Goal: Task Accomplishment & Management: Complete application form

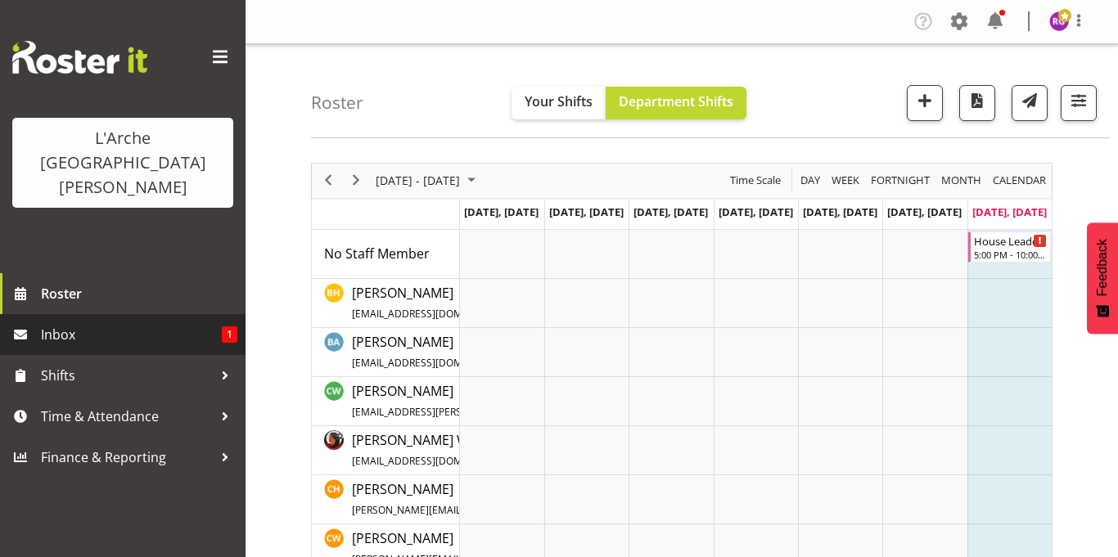
click at [225, 327] on span "1" at bounding box center [230, 335] width 16 height 16
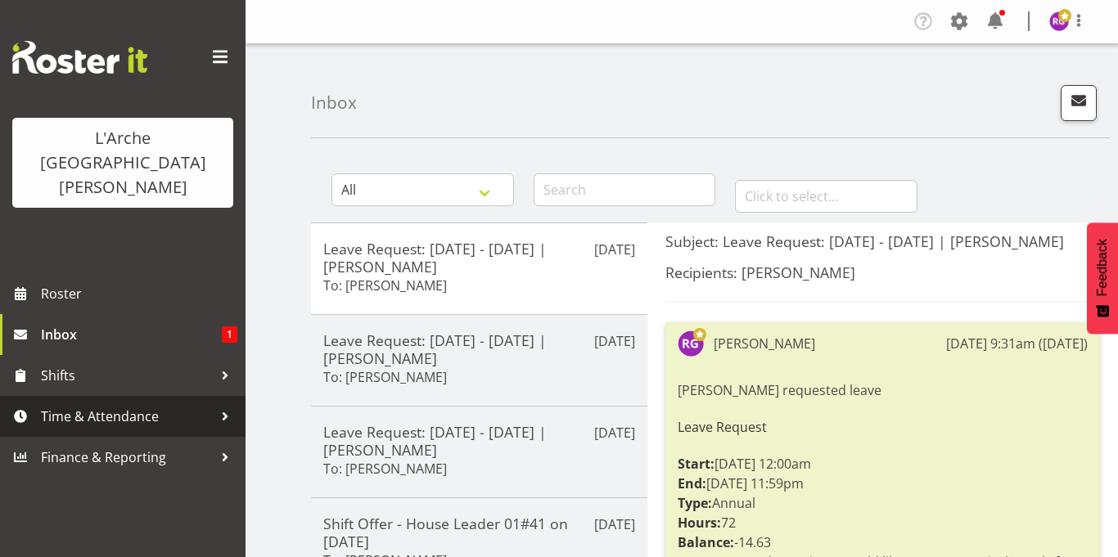
click at [96, 404] on span "Time & Attendance" at bounding box center [127, 416] width 172 height 25
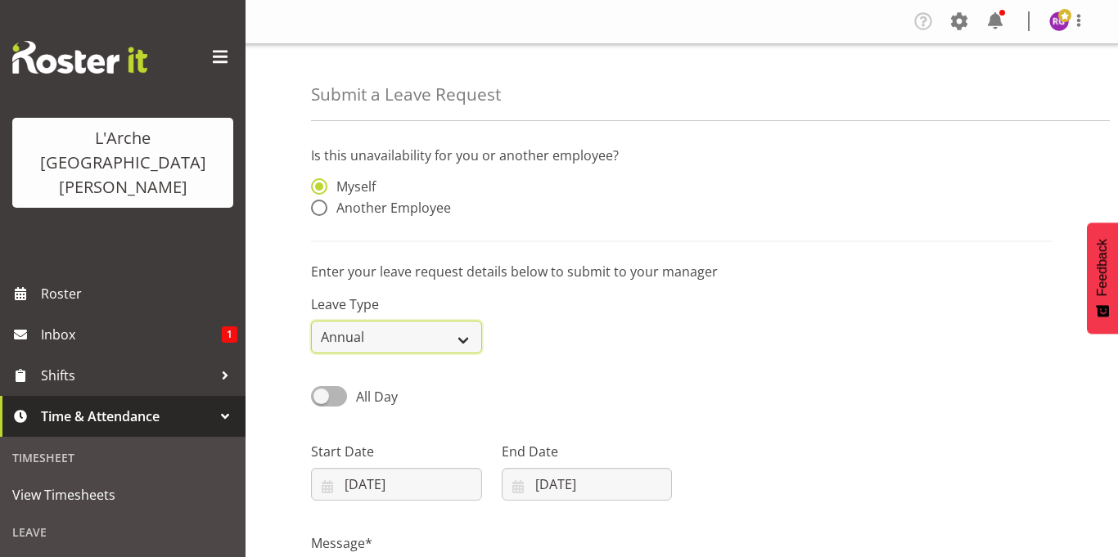
click at [468, 341] on select "Annual Sick Leave Without Pay Bereavement Domestic Violence Parental Jury Servi…" at bounding box center [396, 337] width 171 height 33
select select "Sick"
click at [311, 321] on select "Annual Sick Leave Without Pay Bereavement Domestic Violence Parental Jury Servi…" at bounding box center [396, 337] width 171 height 33
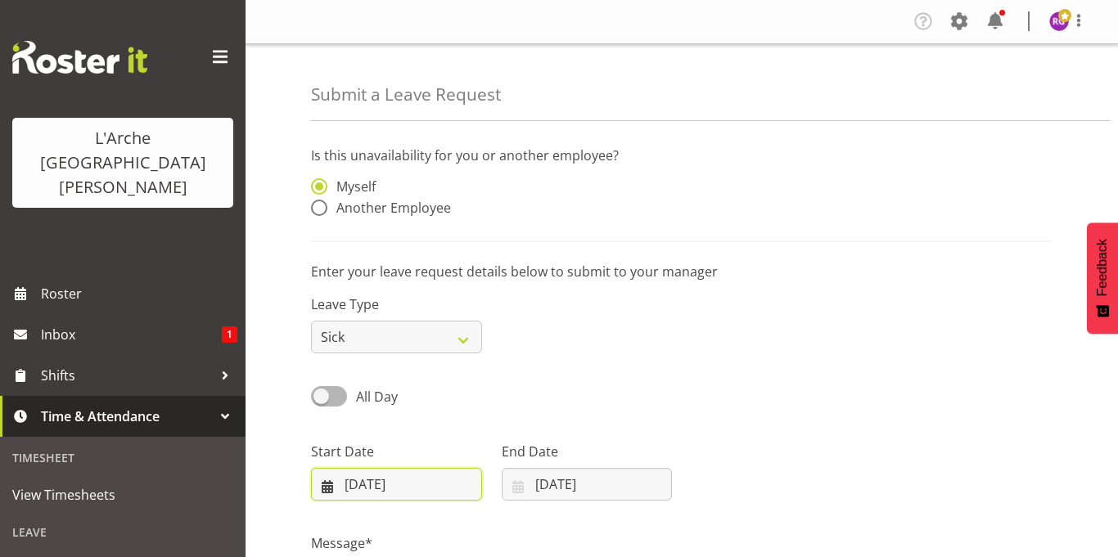
click at [358, 485] on input "17/08/2025" at bounding box center [396, 484] width 171 height 33
click at [331, 481] on input "17/08/2025" at bounding box center [396, 484] width 171 height 33
click at [331, 481] on input "[DATE]" at bounding box center [396, 484] width 171 height 33
click at [354, 479] on input "[DATE]" at bounding box center [396, 484] width 171 height 33
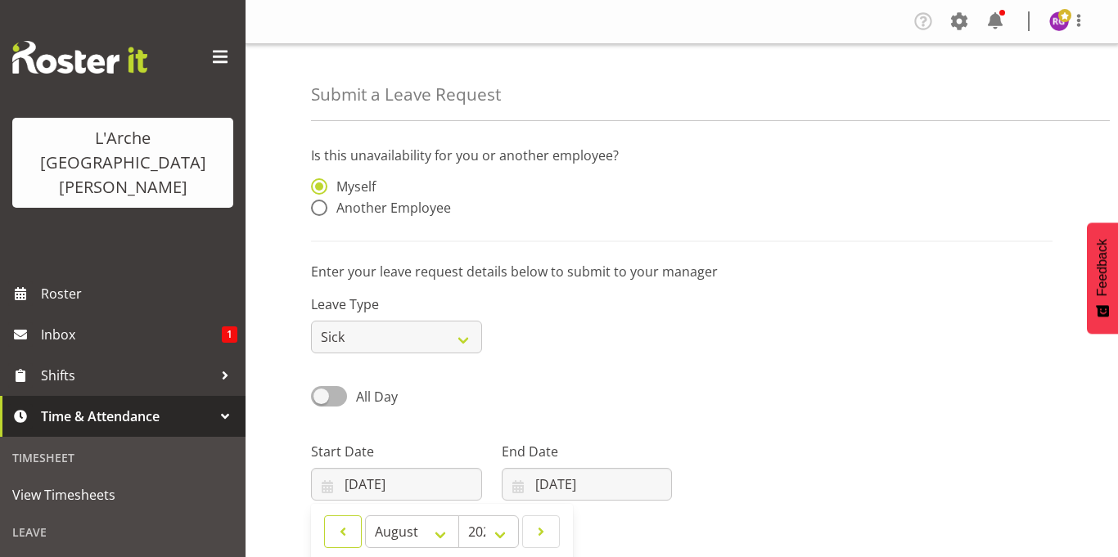
click at [350, 535] on span at bounding box center [343, 532] width 16 height 20
click at [539, 532] on span at bounding box center [541, 532] width 16 height 20
select select "7"
click at [350, 480] on input "17/08/2025" at bounding box center [396, 484] width 171 height 33
click at [354, 481] on input "17/08/2025" at bounding box center [396, 484] width 171 height 33
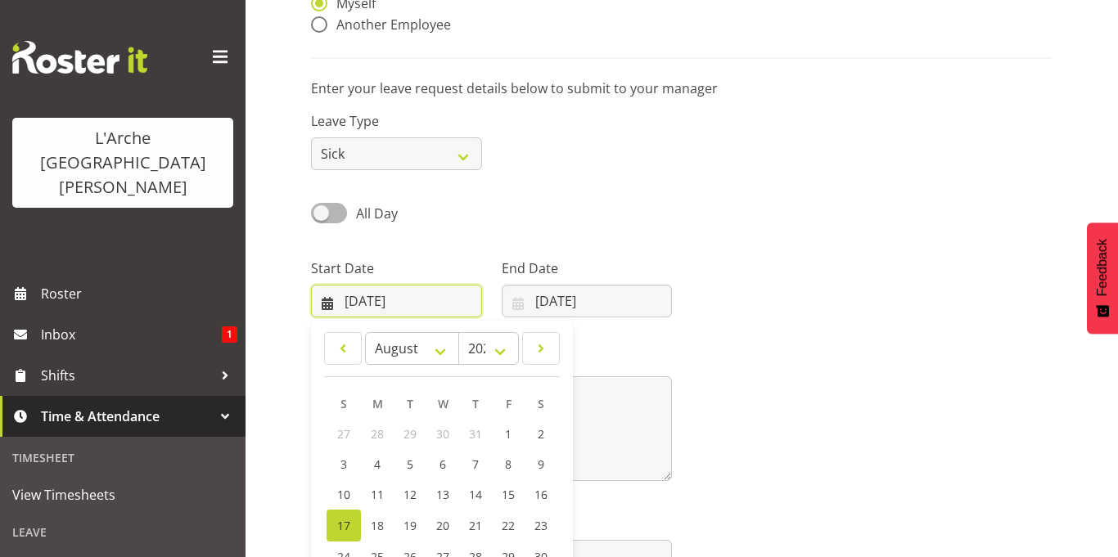
scroll to position [186, 0]
click at [375, 456] on span "4" at bounding box center [377, 462] width 7 height 16
type input "04/08/2025"
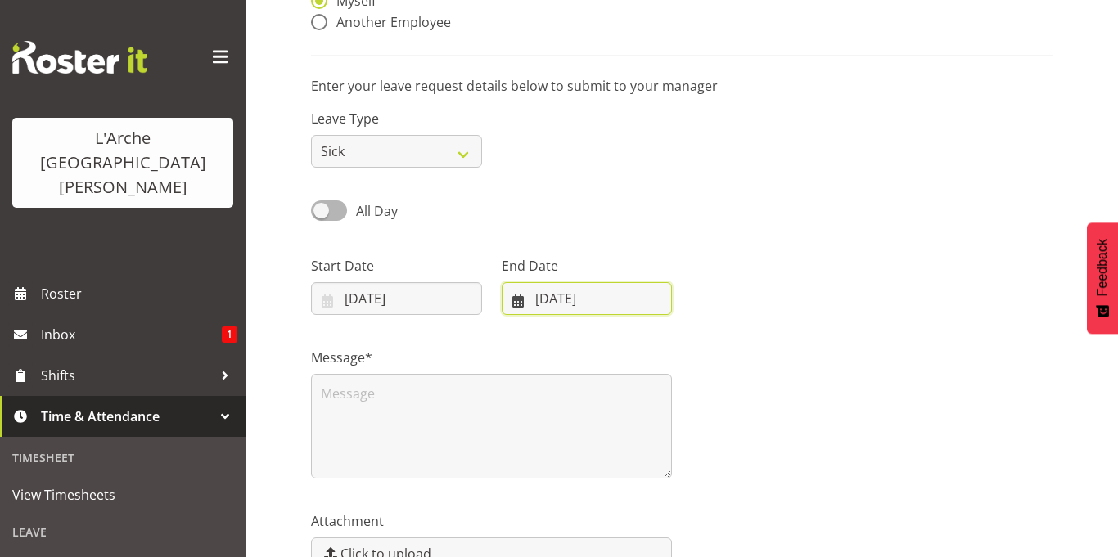
click at [543, 293] on input "17/08/2025" at bounding box center [587, 298] width 171 height 33
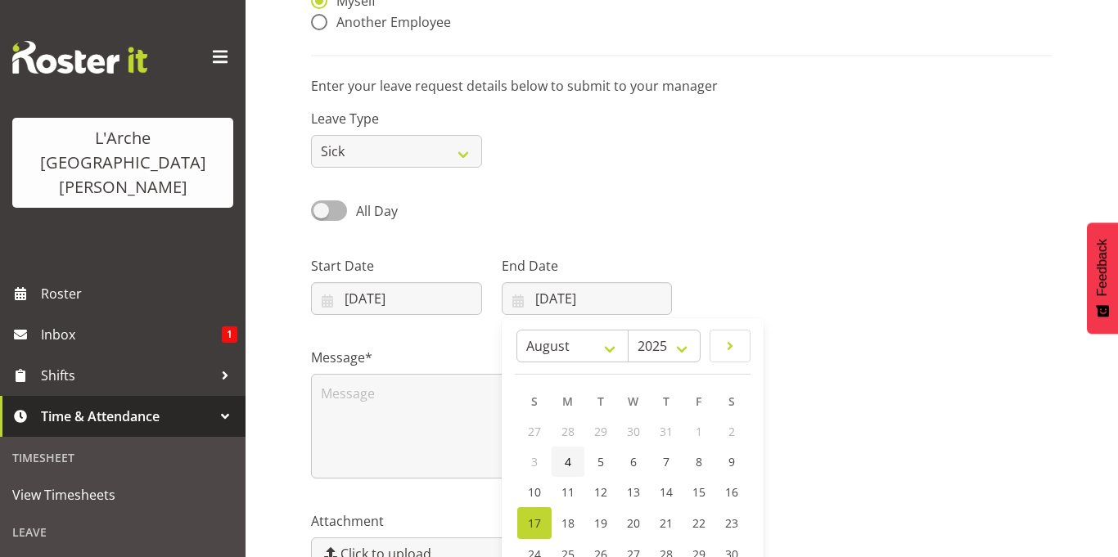
click at [569, 458] on span "4" at bounding box center [568, 462] width 7 height 16
type input "04/08/2025"
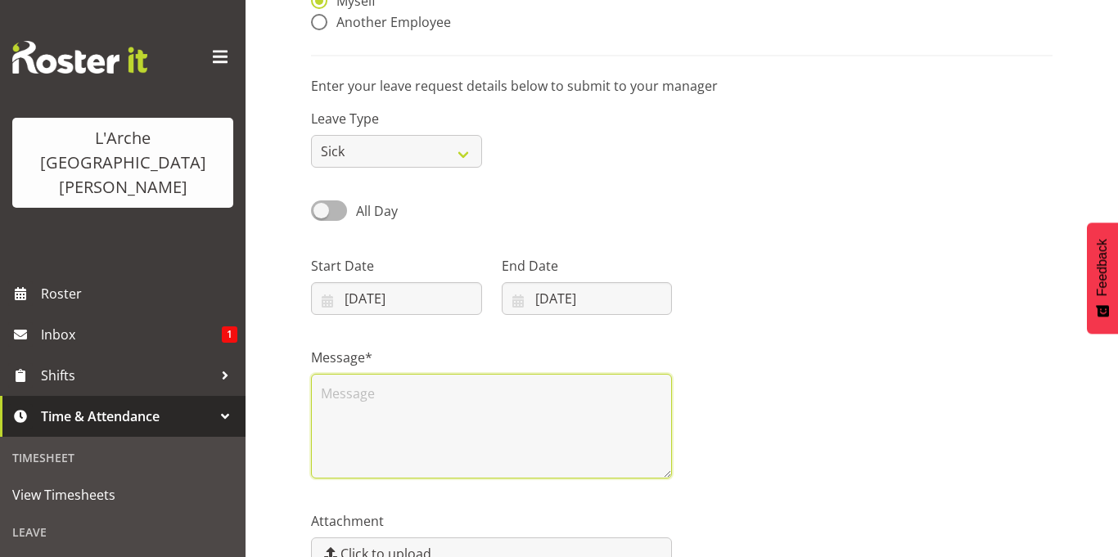
click at [326, 402] on textarea at bounding box center [491, 426] width 361 height 105
type textarea "s"
click at [389, 405] on textarea "Sick" at bounding box center [491, 426] width 361 height 105
click at [377, 408] on textarea "Sick Leave requested for 04/08/2025 from 7.00am -" at bounding box center [491, 426] width 361 height 105
click at [425, 422] on textarea "Sick Leave requested for 04/08/2025 from 7.00 am -" at bounding box center [491, 426] width 361 height 105
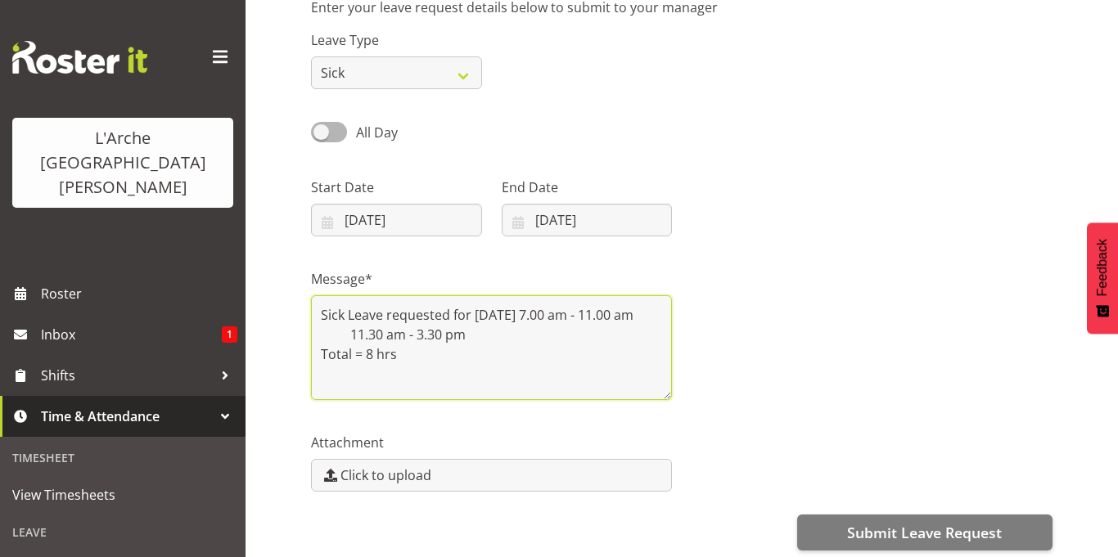
scroll to position [270, 0]
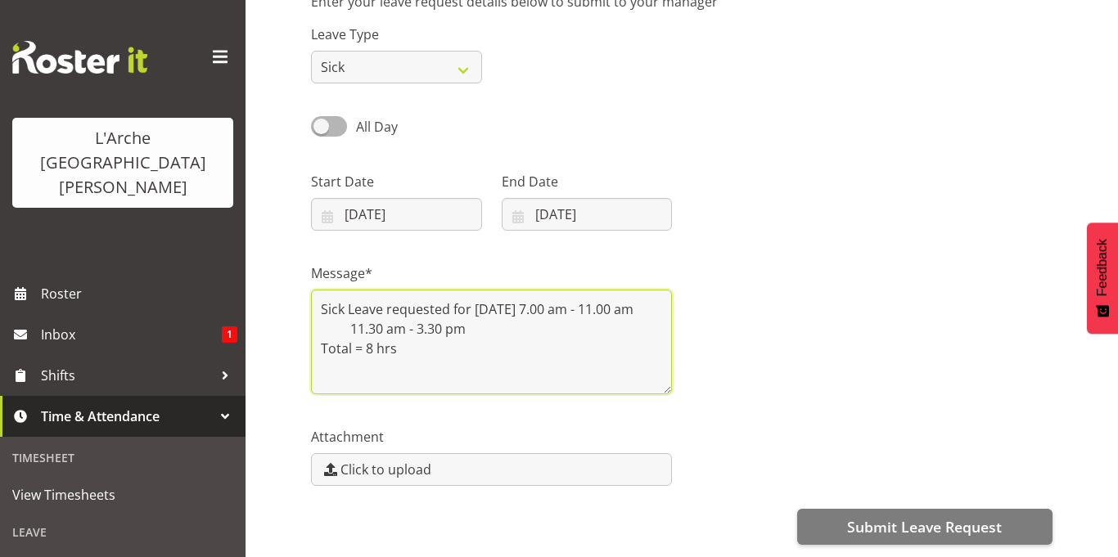
click at [400, 376] on textarea "Sick Leave requested for 04/08/2025 from 7.00 am - 11.00 am 11.30 am - 3.30 pm …" at bounding box center [491, 342] width 361 height 105
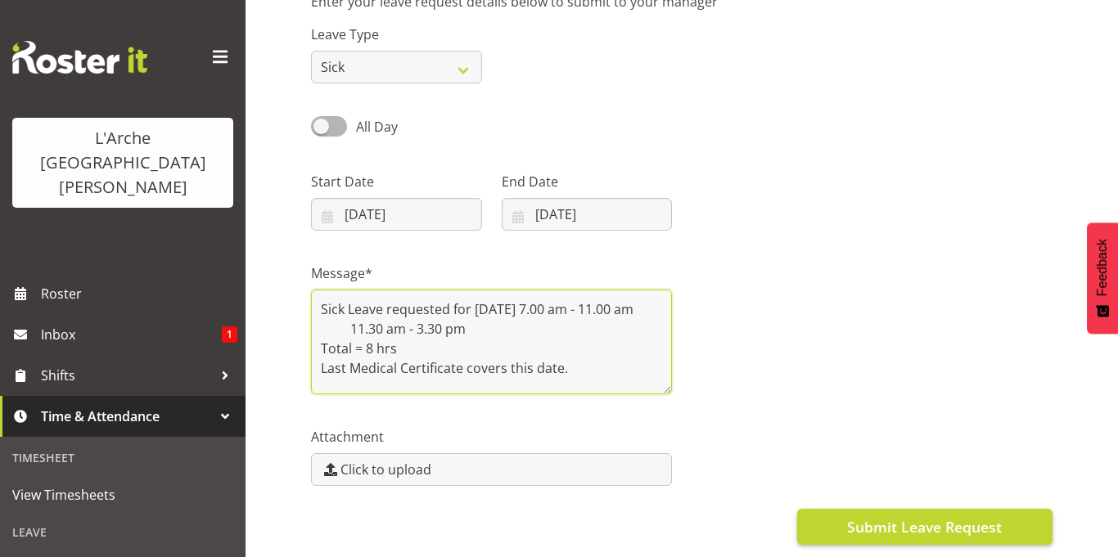
type textarea "Sick Leave requested for 04/08/2025 from 7.00 am - 11.00 am 11.30 am - 3.30 pm …"
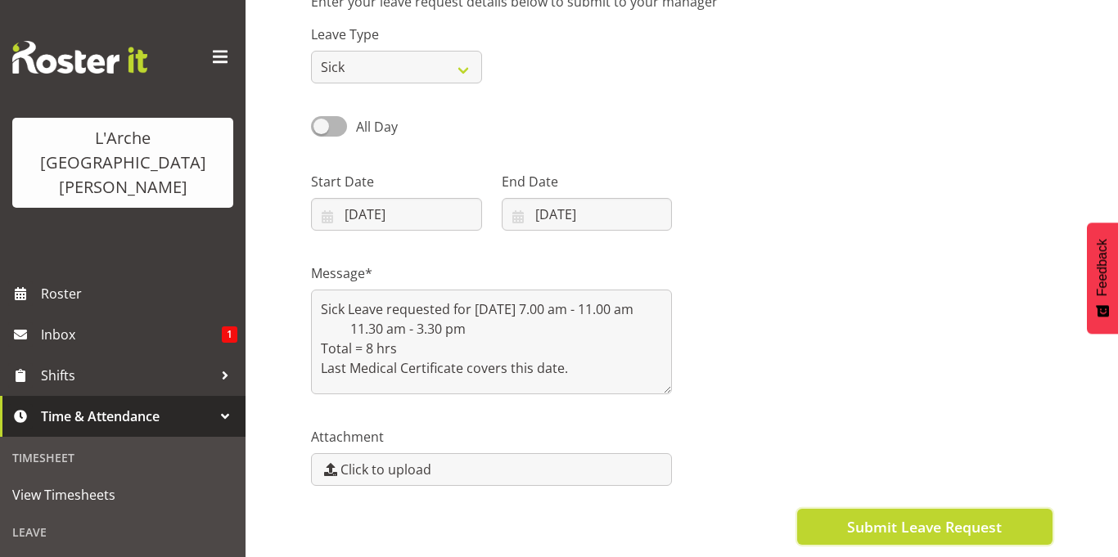
click at [855, 521] on span "Submit Leave Request" at bounding box center [924, 527] width 155 height 21
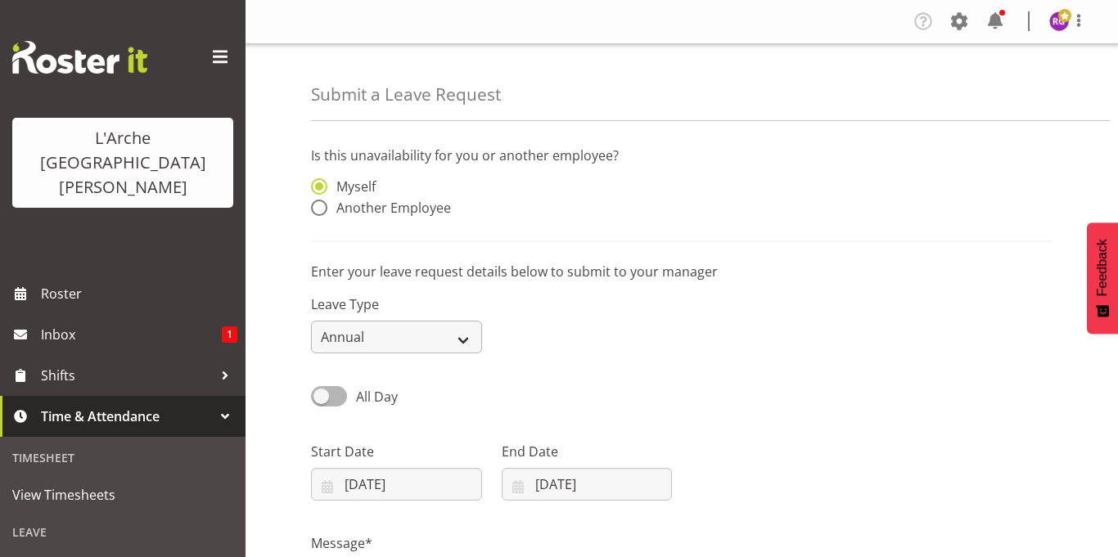
scroll to position [2, 0]
click at [470, 339] on select "Annual Sick Leave Without Pay Bereavement Domestic Violence Parental Jury Servi…" at bounding box center [396, 335] width 171 height 33
select select "Other"
click at [311, 319] on select "Annual Sick Leave Without Pay Bereavement Domestic Violence Parental Jury Servi…" at bounding box center [396, 335] width 171 height 33
click at [353, 476] on input "[DATE]" at bounding box center [396, 483] width 171 height 33
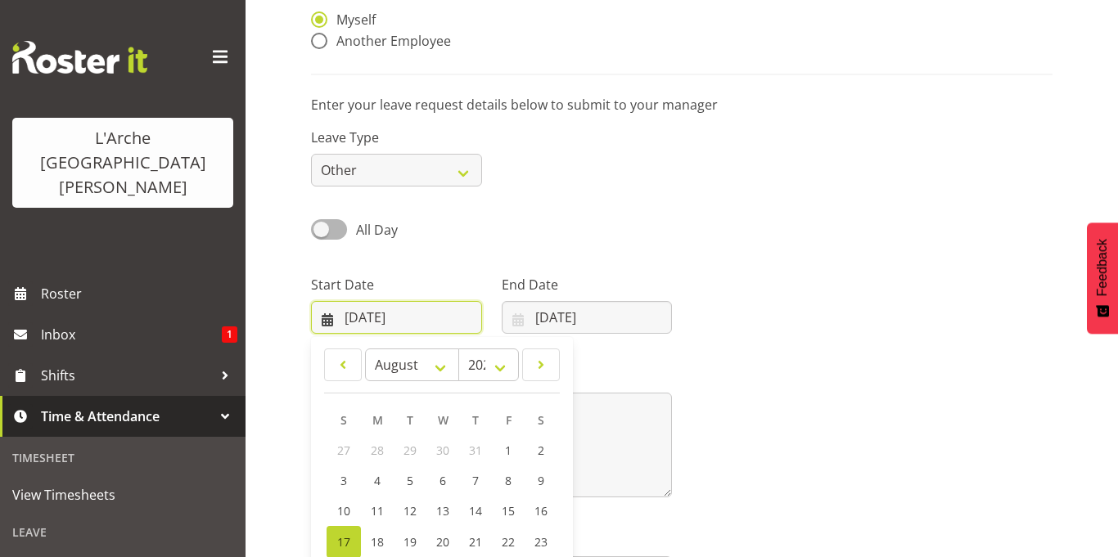
scroll to position [171, 0]
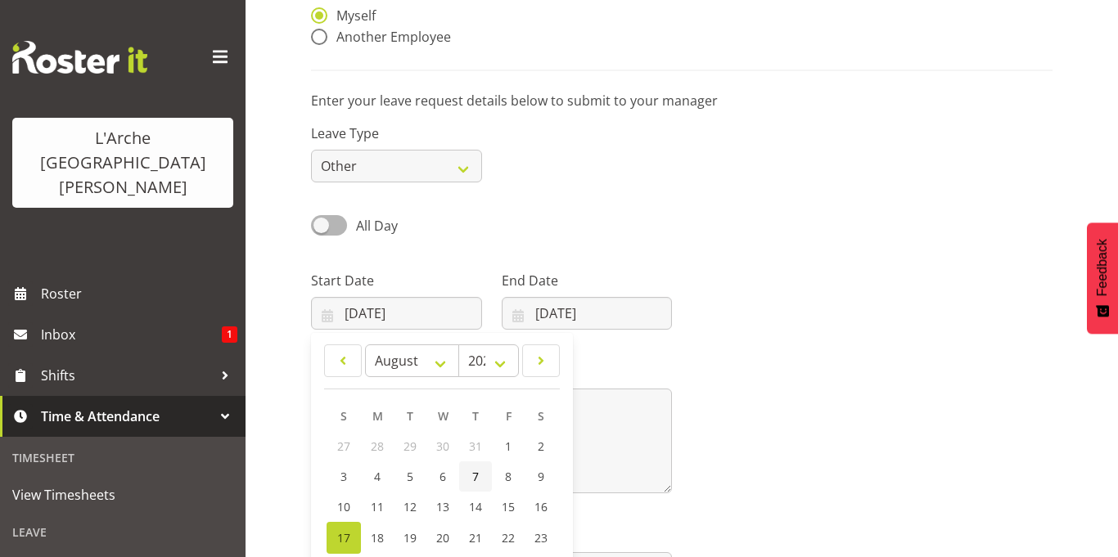
click at [475, 485] on link "7" at bounding box center [475, 477] width 33 height 30
type input "07/08/2025"
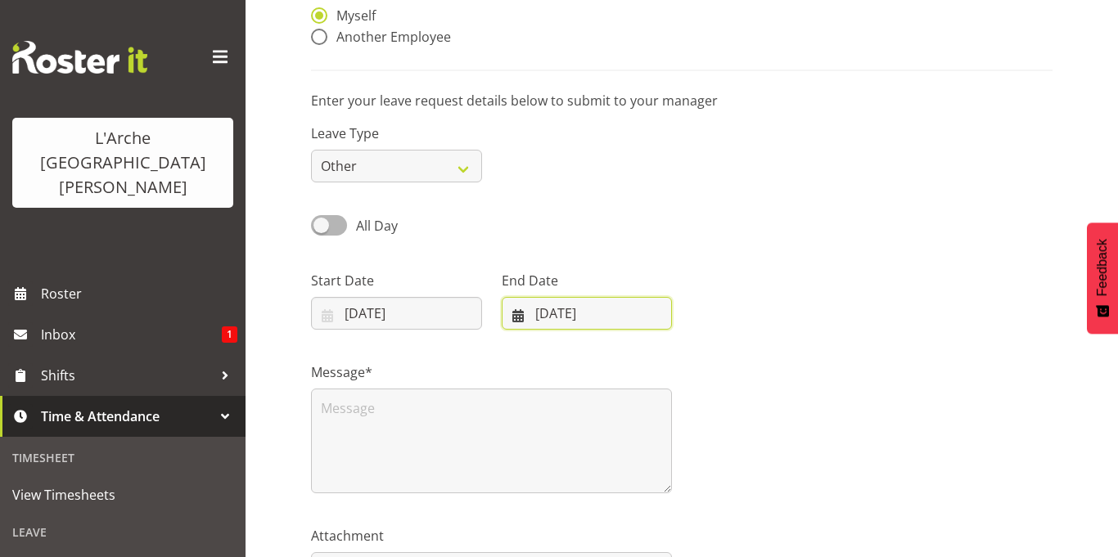
click at [544, 322] on input "17/08/2025" at bounding box center [587, 313] width 171 height 33
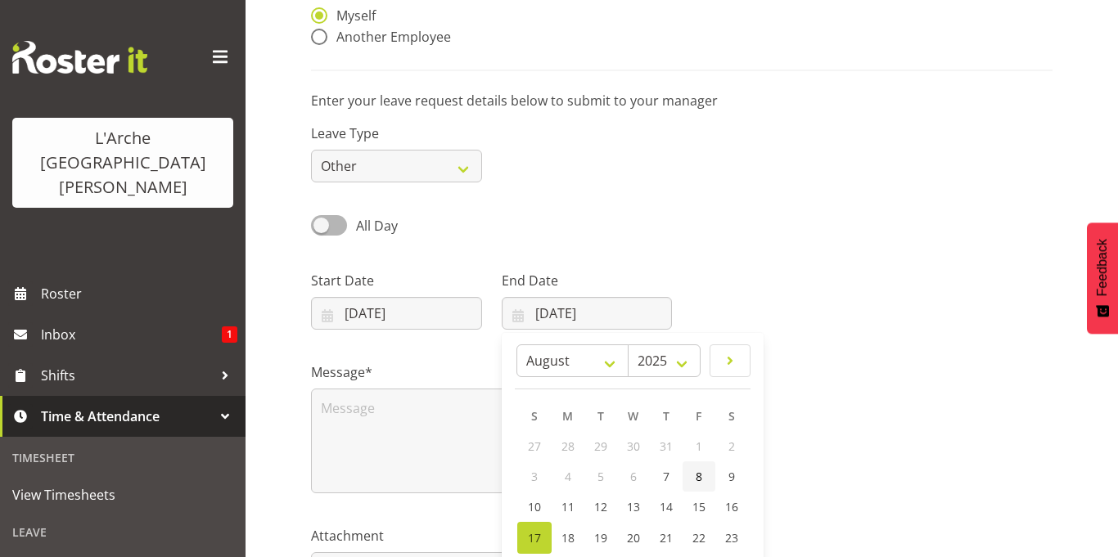
click at [699, 476] on span "8" at bounding box center [699, 477] width 7 height 16
type input "08/08/2025"
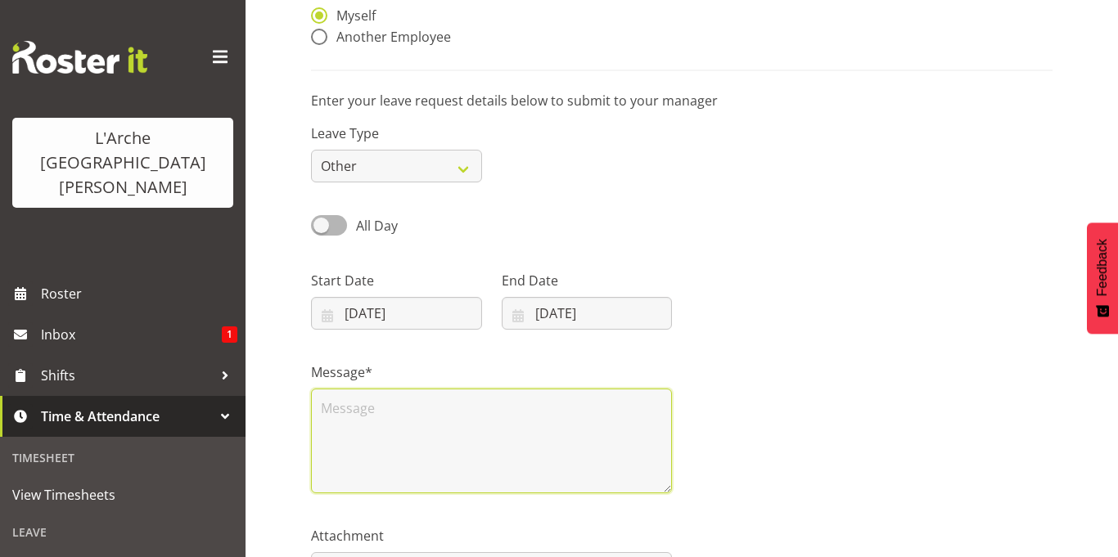
click at [363, 405] on textarea at bounding box center [491, 441] width 361 height 105
type textarea "Altermnative"
click at [325, 438] on textarea "Alternative Leave requested for" at bounding box center [491, 441] width 361 height 105
click at [531, 404] on textarea "Alternative Leave requested for" at bounding box center [491, 441] width 361 height 105
click at [523, 430] on textarea "Alternative Leave requested for 07/08/2025 5.00 pm - 10.00 pm And" at bounding box center [491, 441] width 361 height 105
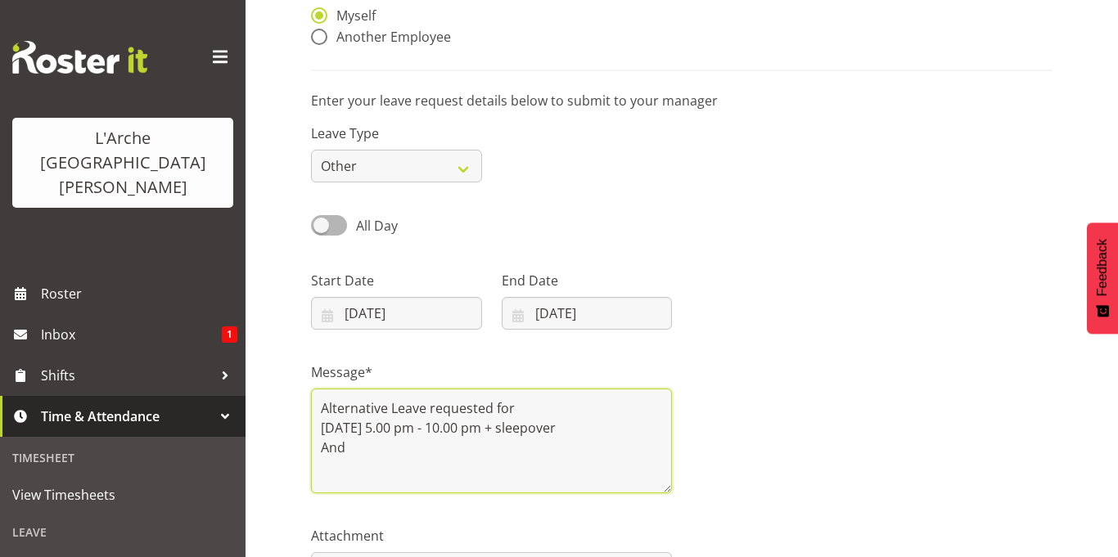
click at [326, 469] on textarea "Alternative Leave requested for 07/08/2025 5.00 pm - 10.00 pm + sleepover And" at bounding box center [491, 441] width 361 height 105
click at [357, 442] on textarea "Alternative Leave requested for 07/08/2025 5.00 pm - 10.00 pm + sleepover And" at bounding box center [491, 441] width 361 height 105
click at [592, 429] on textarea "Alternative Leave requested for 07/08/2025 5.00 pm - 10.00 pm + sleepover And 0…" at bounding box center [491, 441] width 361 height 105
click at [394, 471] on textarea "Alternative Leave requested for 07/08/2025 5.00 pm - 10.00 pm + sleepover And 0…" at bounding box center [491, 441] width 361 height 105
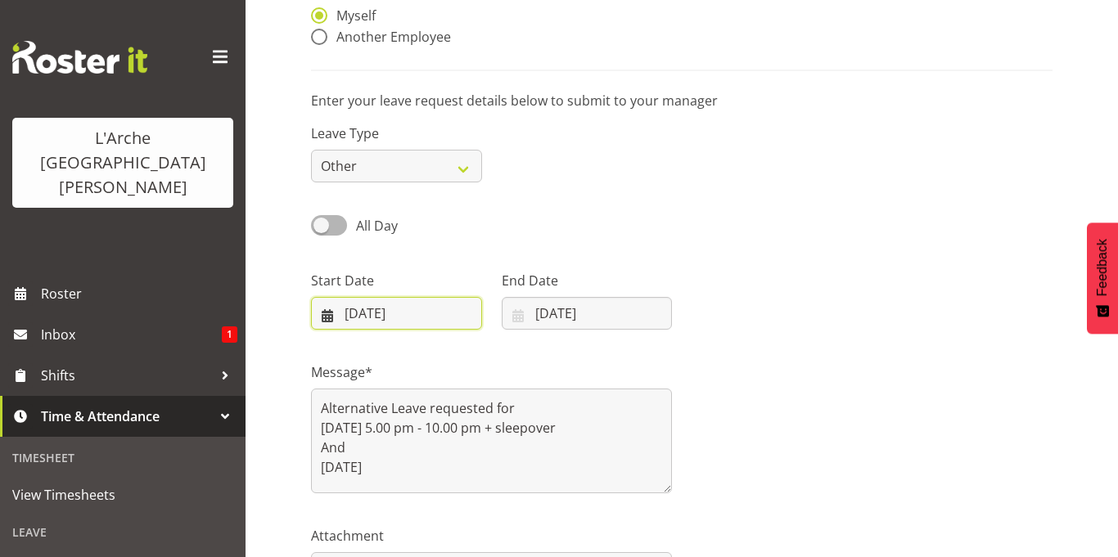
click at [389, 317] on input "07/08/2025" at bounding box center [396, 313] width 171 height 33
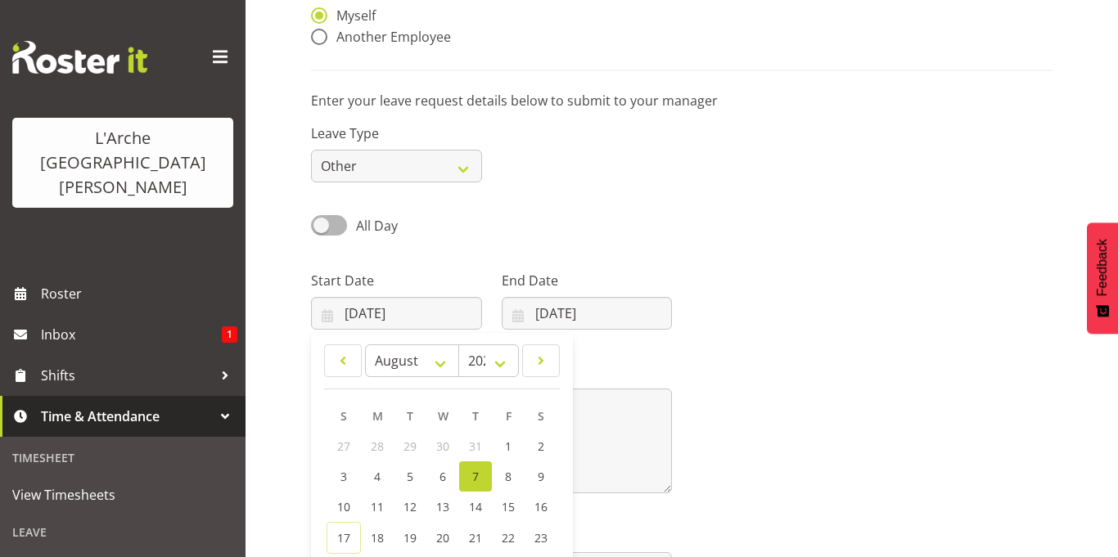
click at [778, 426] on div "Message* Alternative Leave requested for 07/08/2025 5.00 pm - 10.00 pm + sleepo…" at bounding box center [681, 422] width 761 height 164
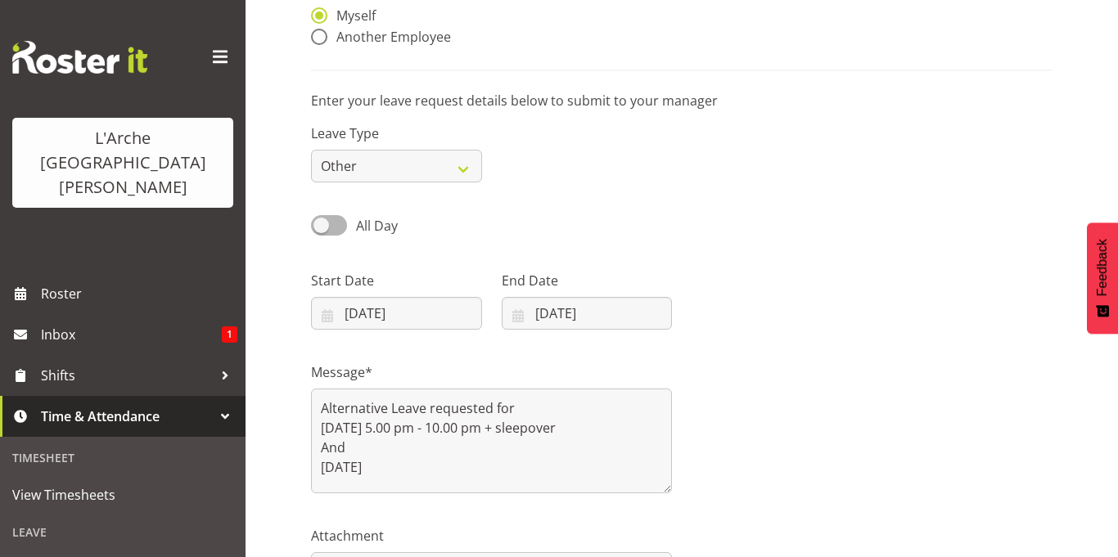
click at [778, 426] on div "Message* Alternative Leave requested for 07/08/2025 5.00 pm - 10.00 pm + sleepo…" at bounding box center [681, 422] width 761 height 164
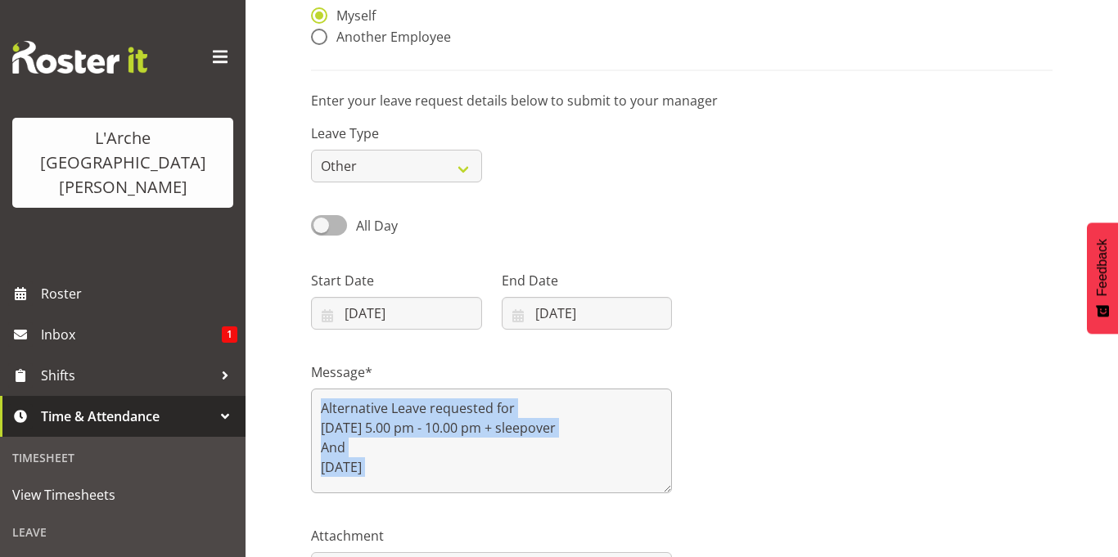
drag, startPoint x: 778, startPoint y: 426, endPoint x: 588, endPoint y: 420, distance: 190.0
click at [588, 420] on div "Message* Alternative Leave requested for 07/08/2025 5.00 pm - 10.00 pm + sleepo…" at bounding box center [681, 422] width 761 height 164
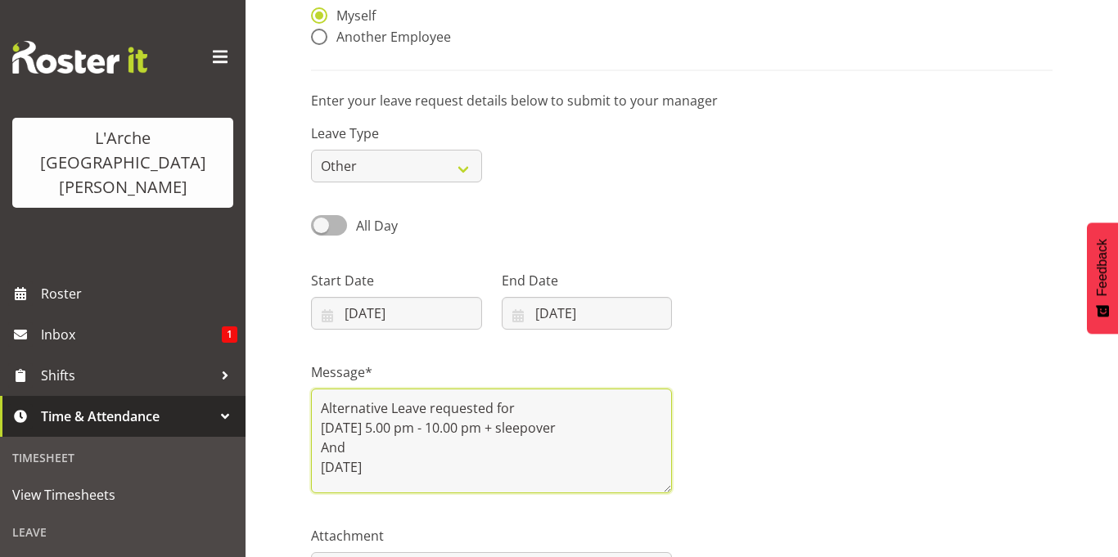
click at [392, 426] on textarea "Alternative Leave requested for 07/08/2025 5.00 pm - 10.00 pm + sleepover And 0…" at bounding box center [491, 441] width 361 height 105
click at [398, 481] on textarea "Alternative Leave requested for 07/08/2025 from 5.00 pm - 10.00 pm = 5 hours + …" at bounding box center [491, 441] width 361 height 105
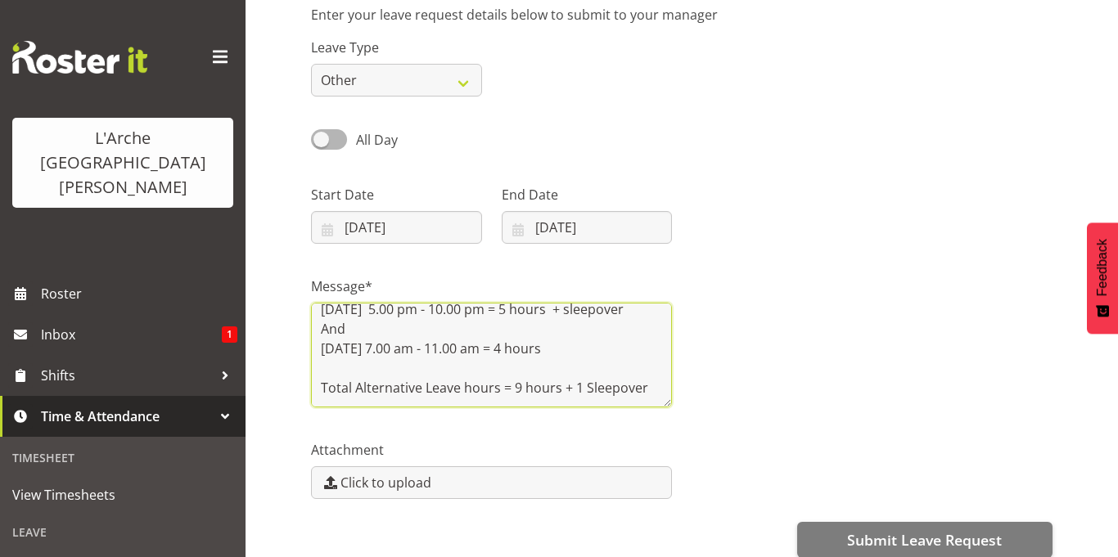
scroll to position [270, 0]
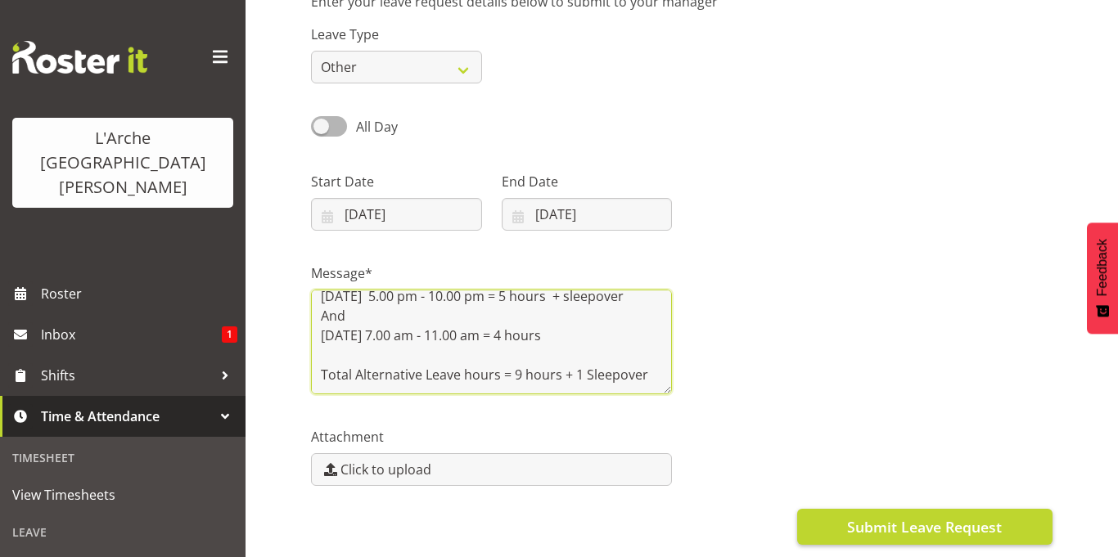
type textarea "Alternative Leave requested for 07/08/2025 from 5.00 pm - 10.00 pm = 5 hours + …"
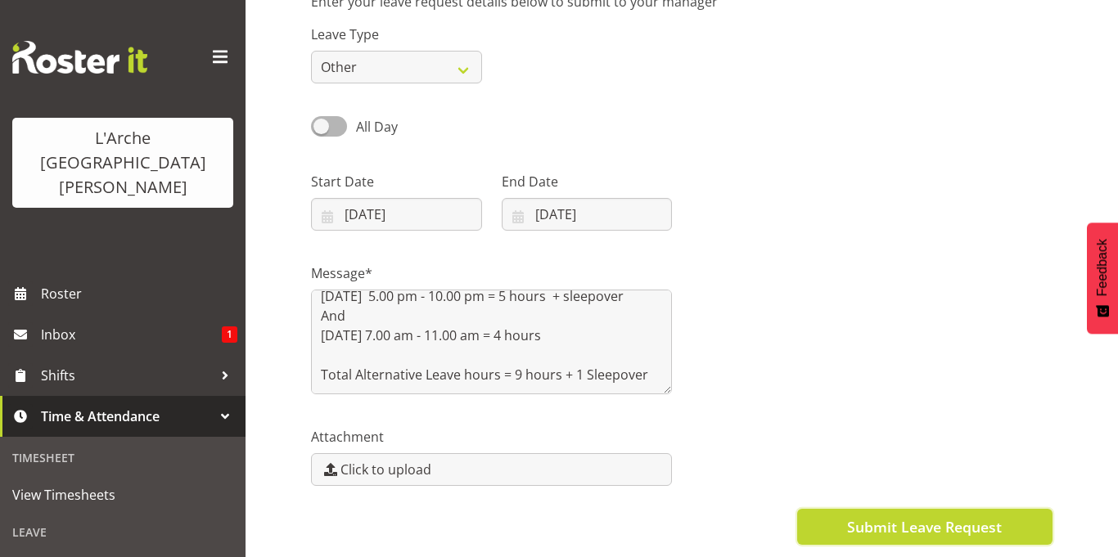
click at [918, 528] on span "Submit Leave Request" at bounding box center [924, 527] width 155 height 21
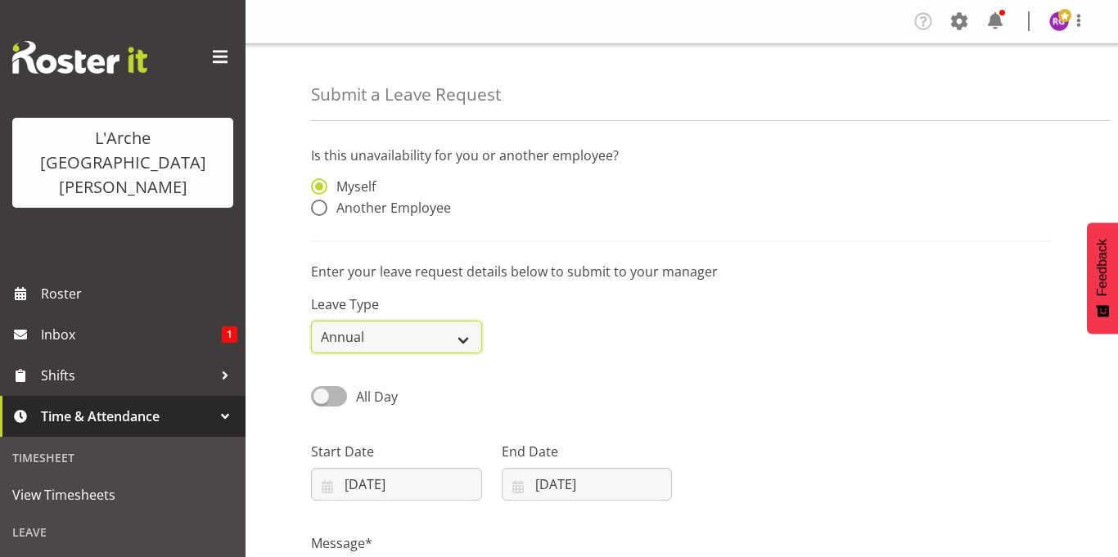
click at [345, 338] on select "Annual Sick Leave Without Pay Bereavement Domestic Violence Parental Jury Servi…" at bounding box center [396, 337] width 171 height 33
click at [311, 321] on select "Annual Sick Leave Without Pay Bereavement Domestic Violence Parental Jury Servi…" at bounding box center [396, 337] width 171 height 33
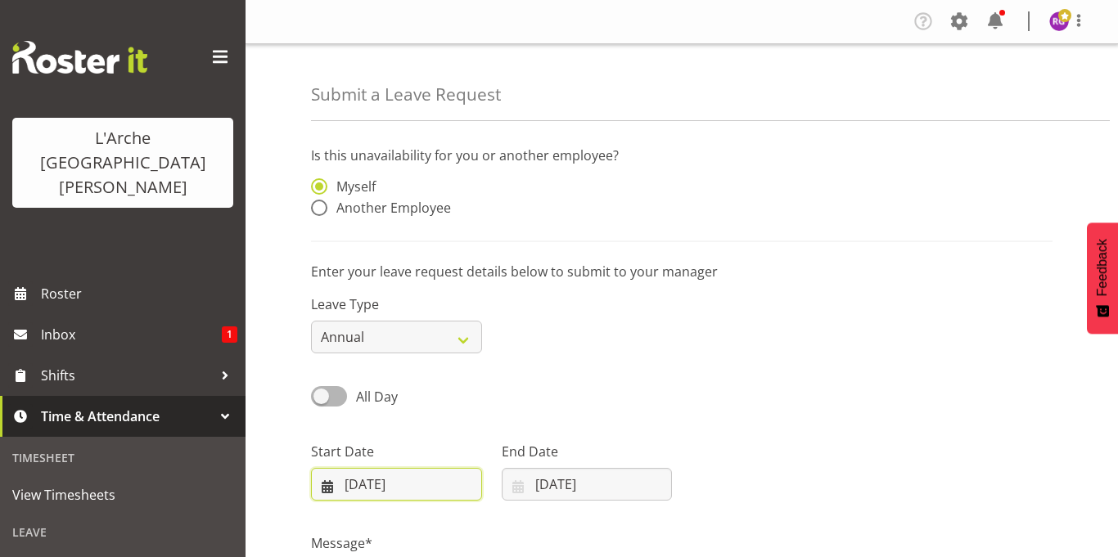
drag, startPoint x: 355, startPoint y: 487, endPoint x: 346, endPoint y: 473, distance: 16.6
click at [346, 473] on input "17/08/2025" at bounding box center [396, 484] width 171 height 33
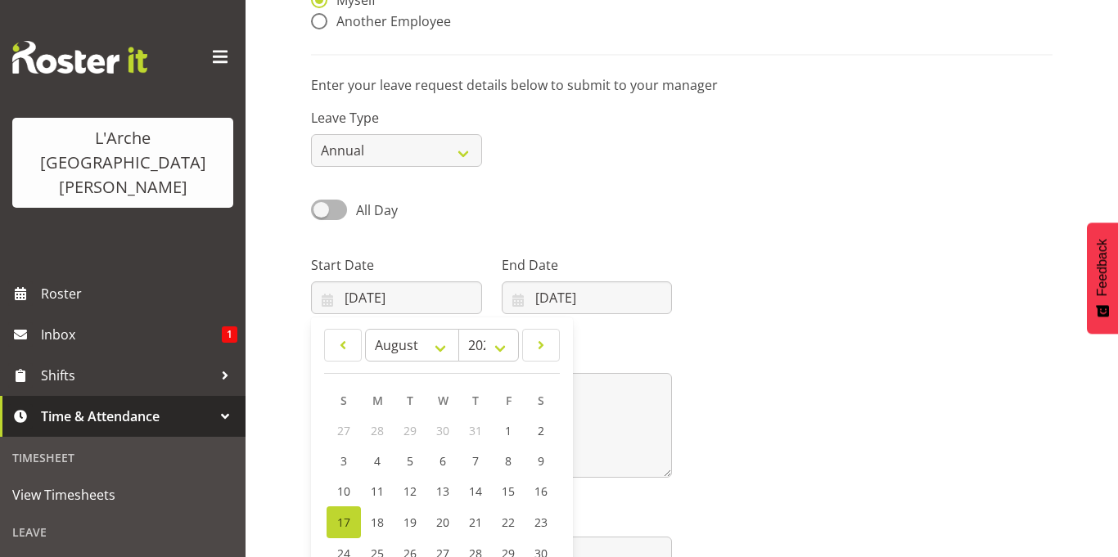
scroll to position [196, 0]
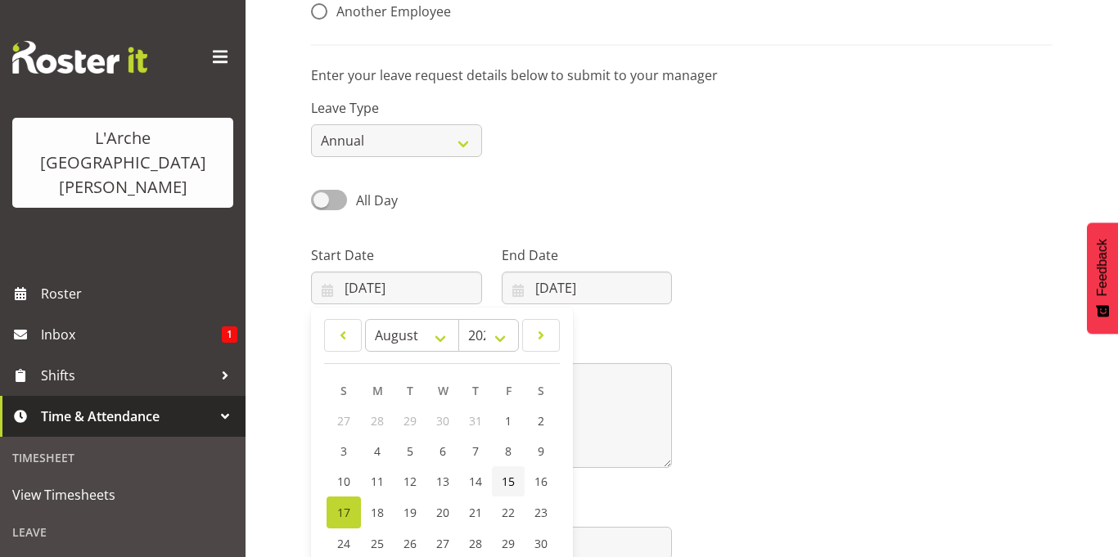
click at [512, 484] on span "15" at bounding box center [508, 482] width 13 height 16
type input "15/08/2025"
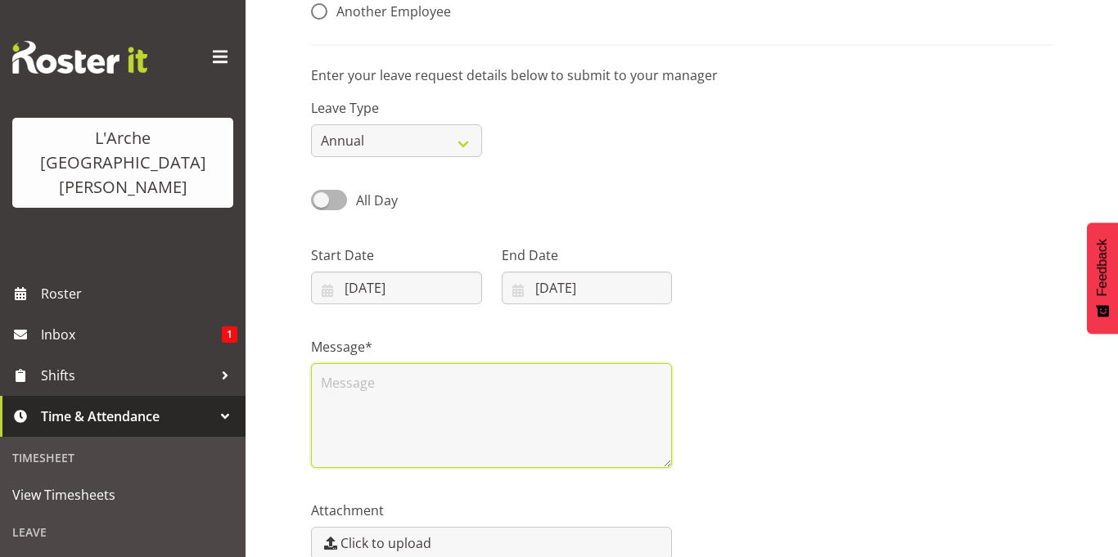
click at [332, 390] on textarea at bounding box center [491, 415] width 361 height 105
drag, startPoint x: 571, startPoint y: 399, endPoint x: 497, endPoint y: 382, distance: 75.6
click at [497, 382] on textarea "Request Annual Leave for - m" at bounding box center [491, 415] width 361 height 105
drag, startPoint x: 529, startPoint y: 382, endPoint x: 409, endPoint y: 327, distance: 131.8
click at [409, 327] on div "Message* ===Request An" at bounding box center [491, 396] width 381 height 164
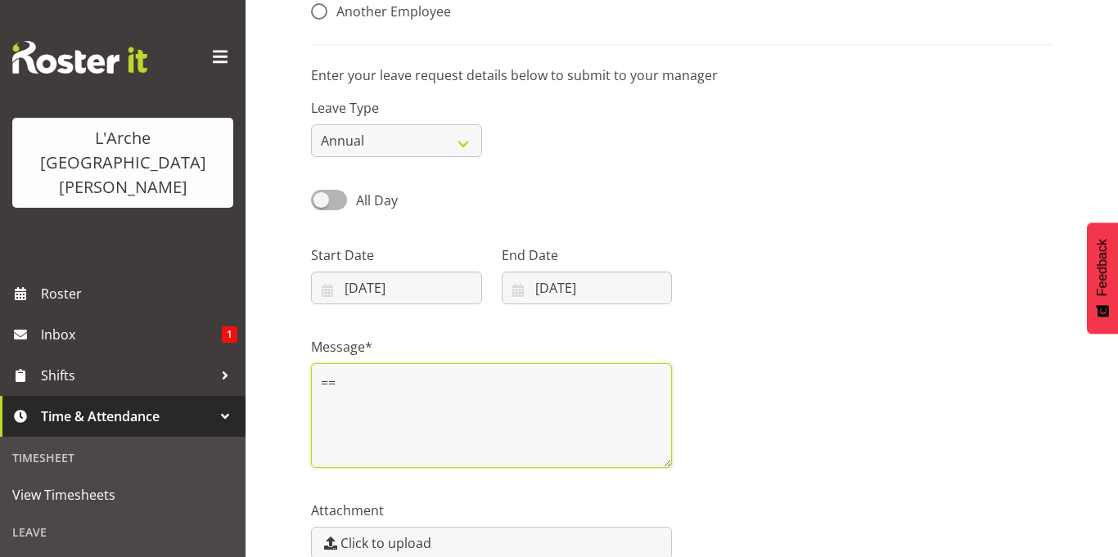
type textarea "="
click at [390, 406] on textarea "Annual Leave request for 15/08/2025, 16/08/2025 & 17/08/2025" at bounding box center [491, 415] width 361 height 105
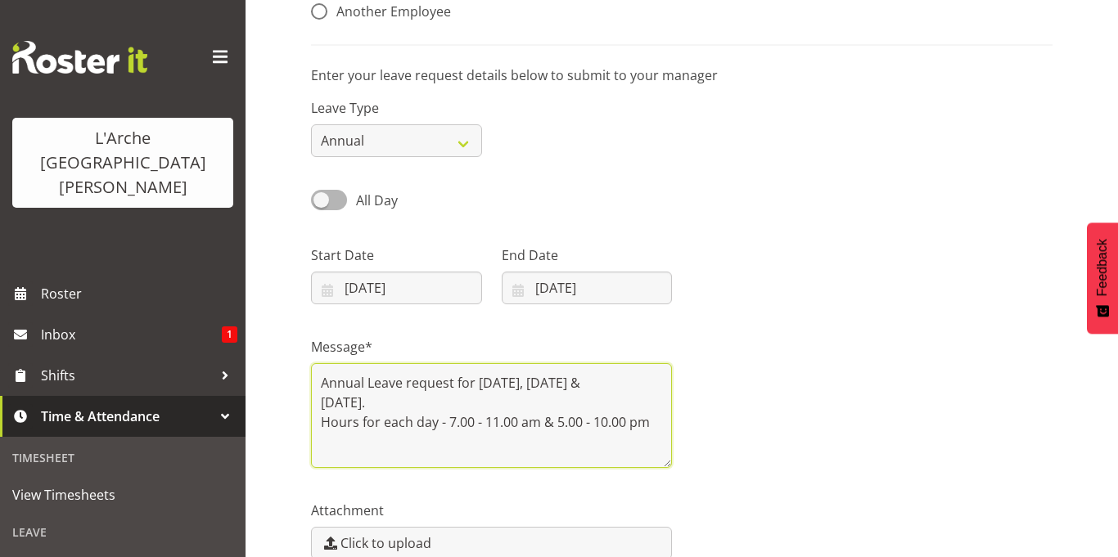
click at [330, 447] on textarea "Annual Leave request for 15/08/2025, 16/08/2025 & 17/08/2025. Hours for each da…" at bounding box center [491, 415] width 361 height 105
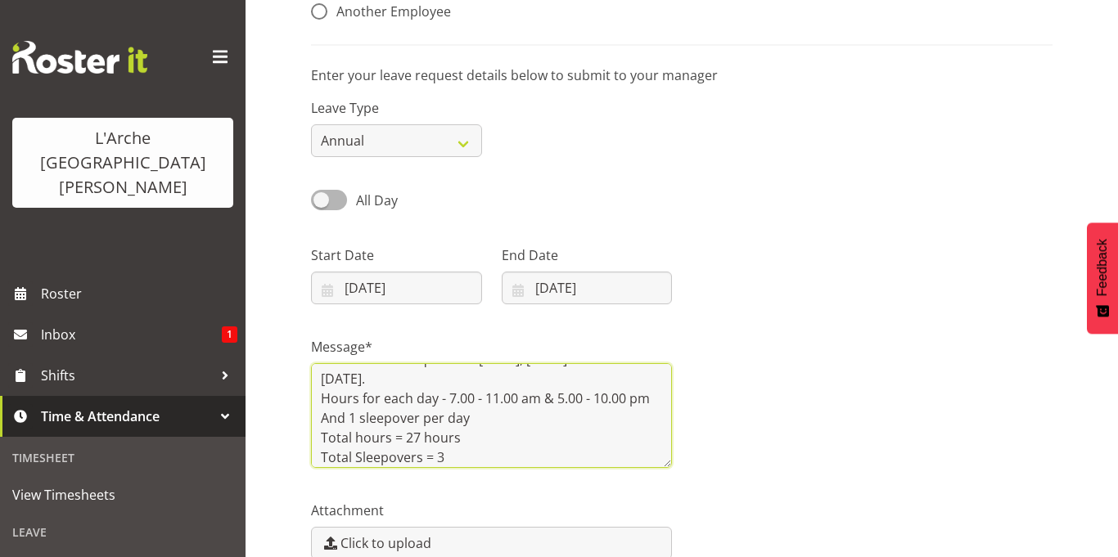
scroll to position [10, 0]
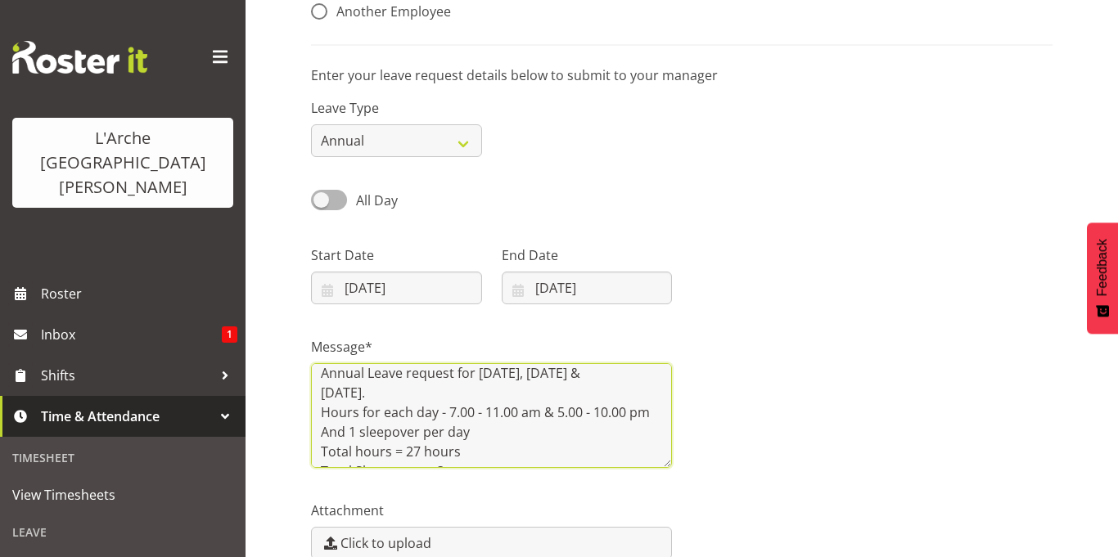
click at [432, 370] on textarea "Annual Leave request for 15/08/2025, 16/08/2025 & 17/08/2025. Hours for each da…" at bounding box center [491, 415] width 361 height 105
drag, startPoint x: 432, startPoint y: 370, endPoint x: 469, endPoint y: 372, distance: 36.9
click at [469, 372] on textarea "Annual Leave request for 15/08/2025, 16/08/2025 & 17/08/2025. Hours for each da…" at bounding box center [491, 415] width 361 height 105
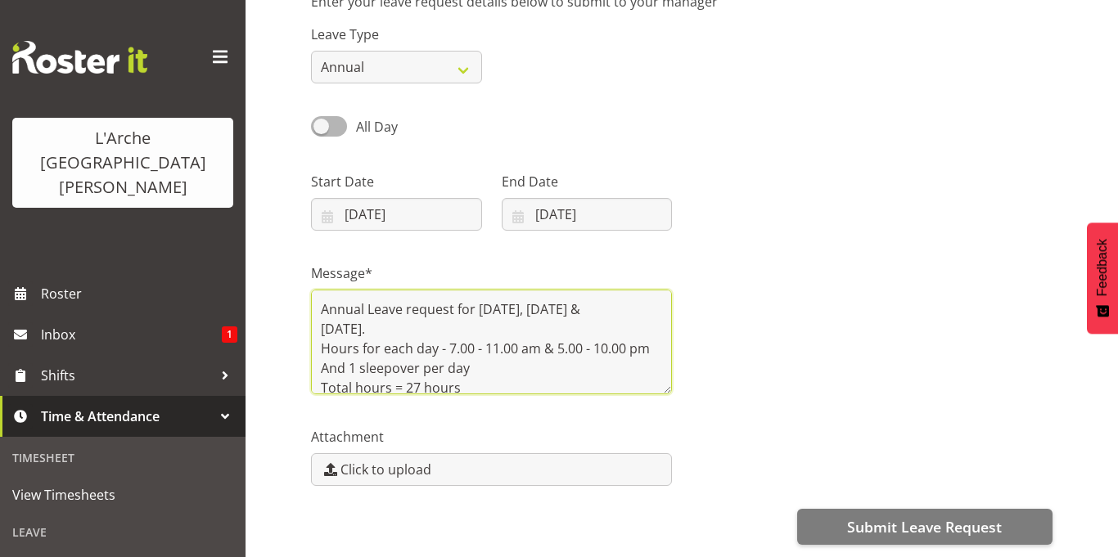
scroll to position [266, 0]
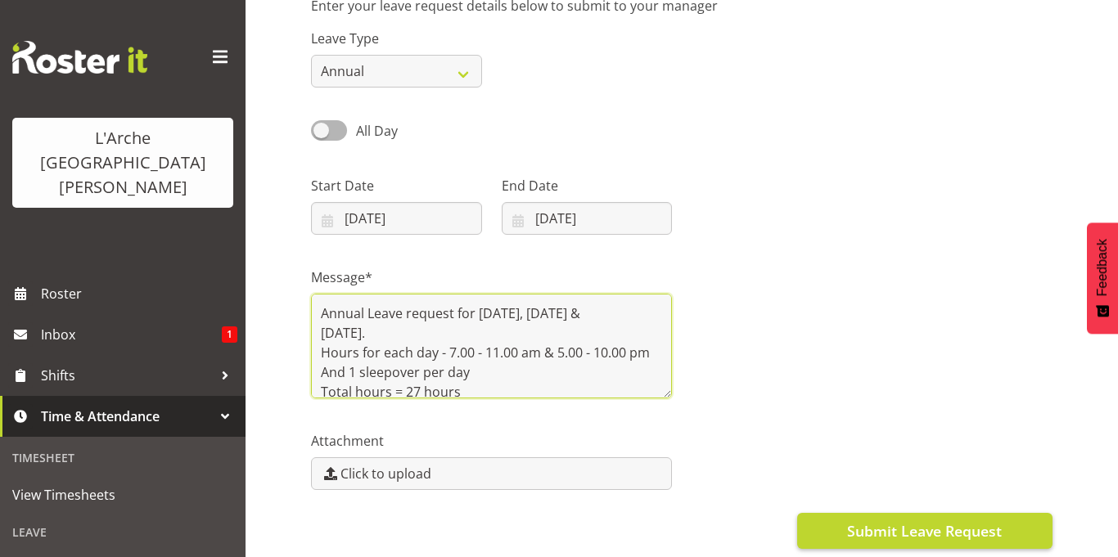
type textarea "Annual Leave request for 15/08/2025, 16/08/2025 & 17/08/2025. Hours for each da…"
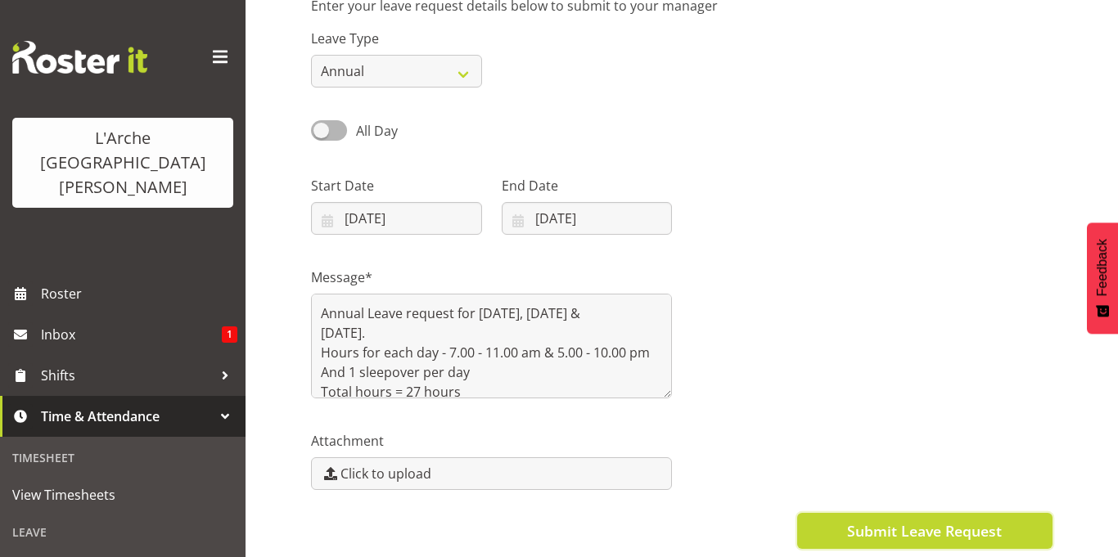
click at [927, 531] on span "Submit Leave Request" at bounding box center [924, 531] width 155 height 21
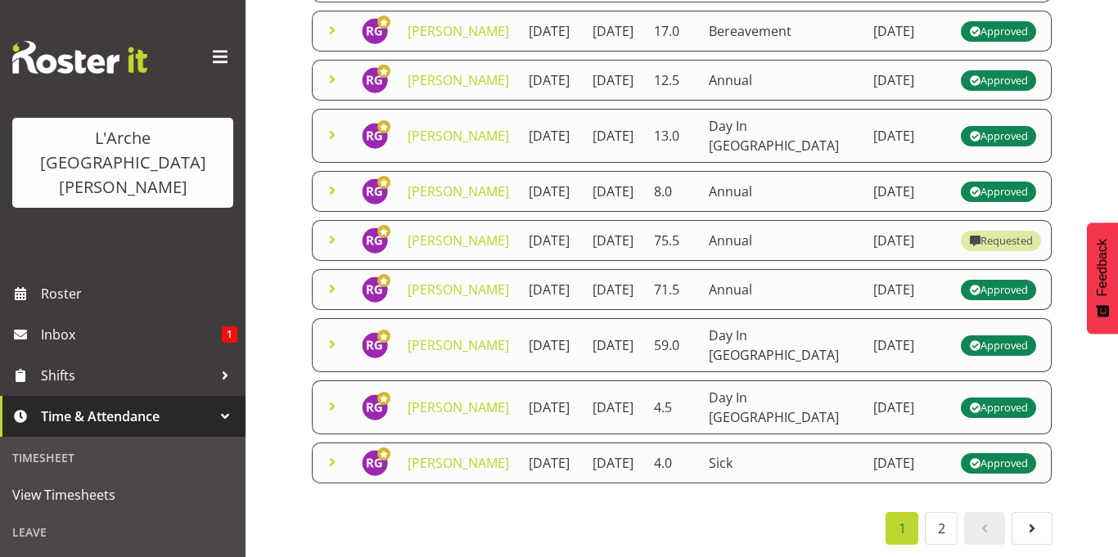
scroll to position [693, 0]
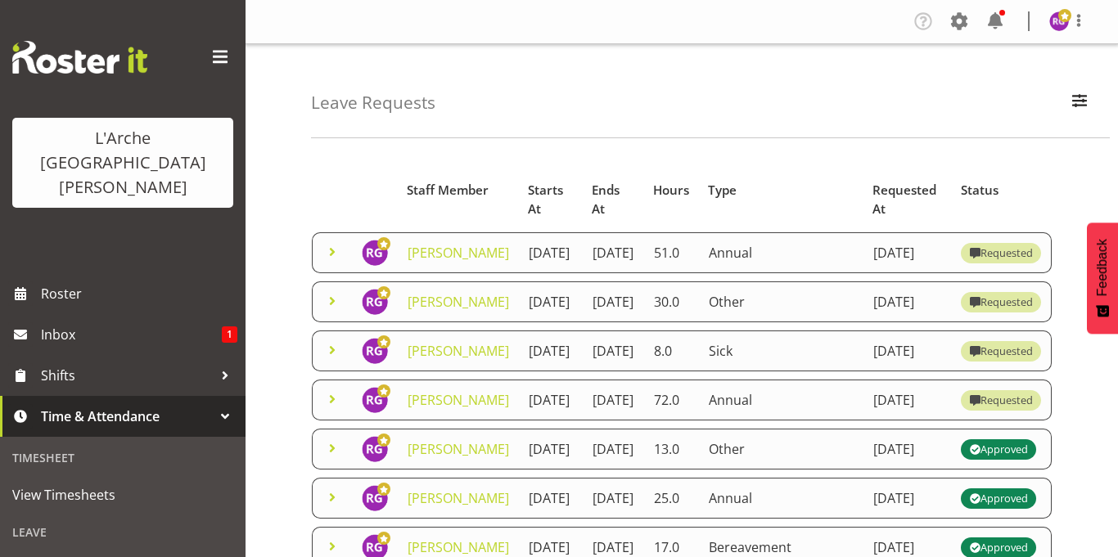
scroll to position [693, 0]
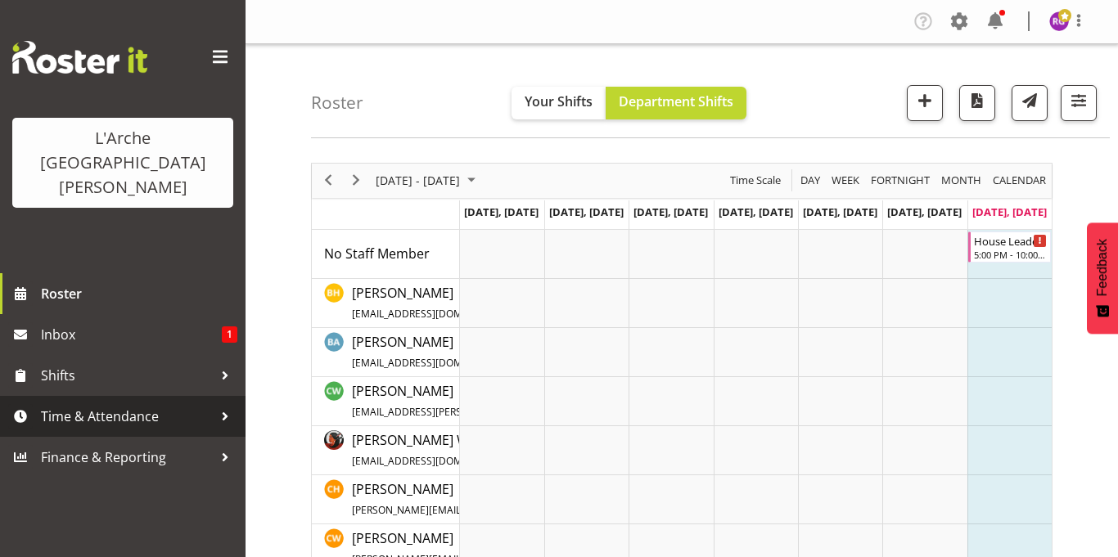
click at [66, 404] on span "Time & Attendance" at bounding box center [127, 416] width 172 height 25
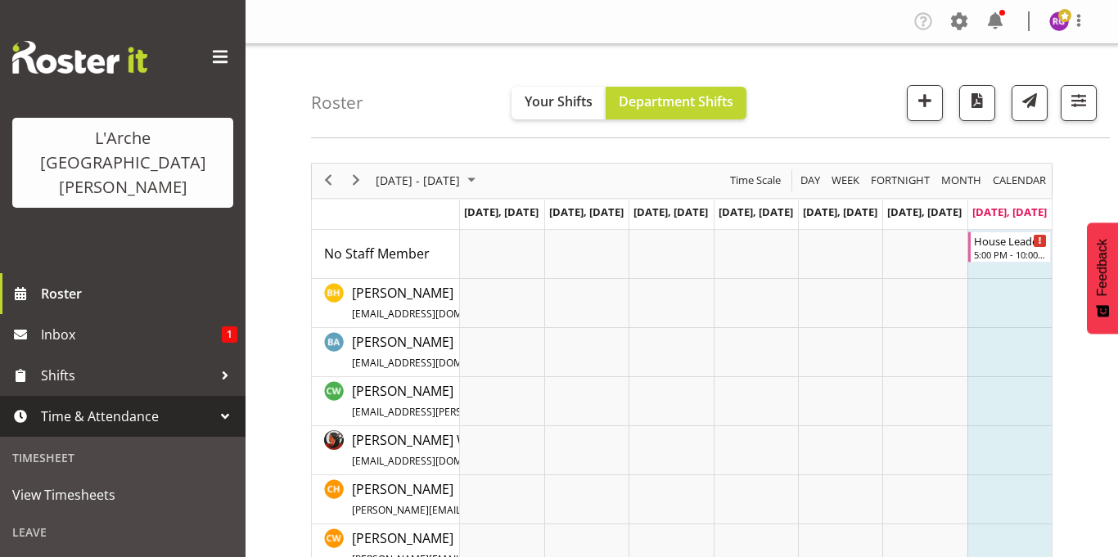
click at [30, 516] on div "Leave" at bounding box center [122, 533] width 237 height 34
click at [47, 516] on div "Leave" at bounding box center [122, 533] width 237 height 34
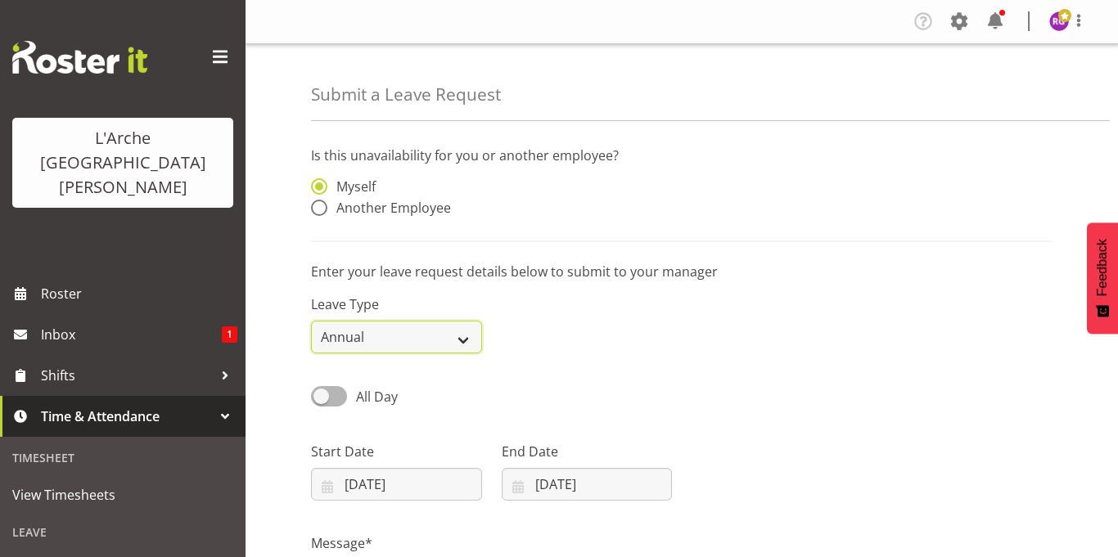
click at [459, 340] on select "Annual Sick Leave Without Pay Bereavement Domestic Violence Parental Jury Servi…" at bounding box center [396, 337] width 171 height 33
click at [311, 321] on select "Annual Sick Leave Without Pay Bereavement Domestic Violence Parental Jury Servi…" at bounding box center [396, 337] width 171 height 33
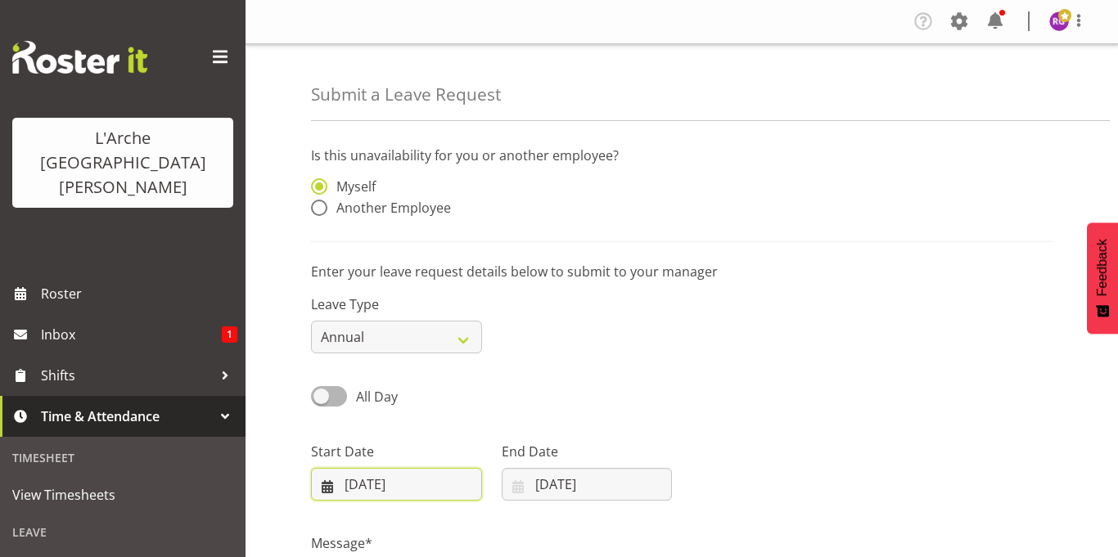
click at [406, 490] on input "[DATE]" at bounding box center [396, 484] width 171 height 33
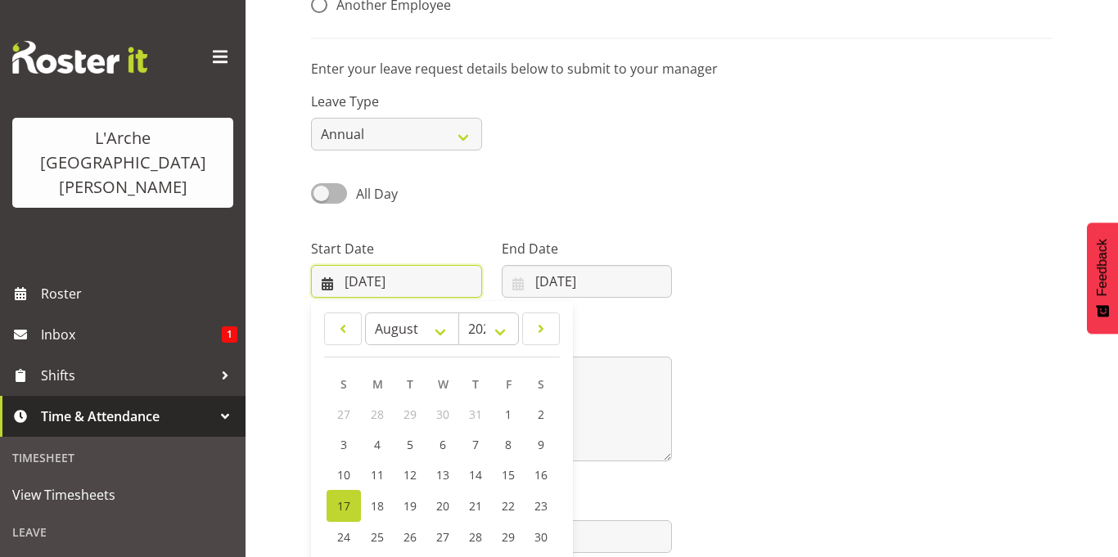
scroll to position [205, 0]
click at [476, 471] on span "14" at bounding box center [475, 474] width 13 height 16
type input "14/08/2025"
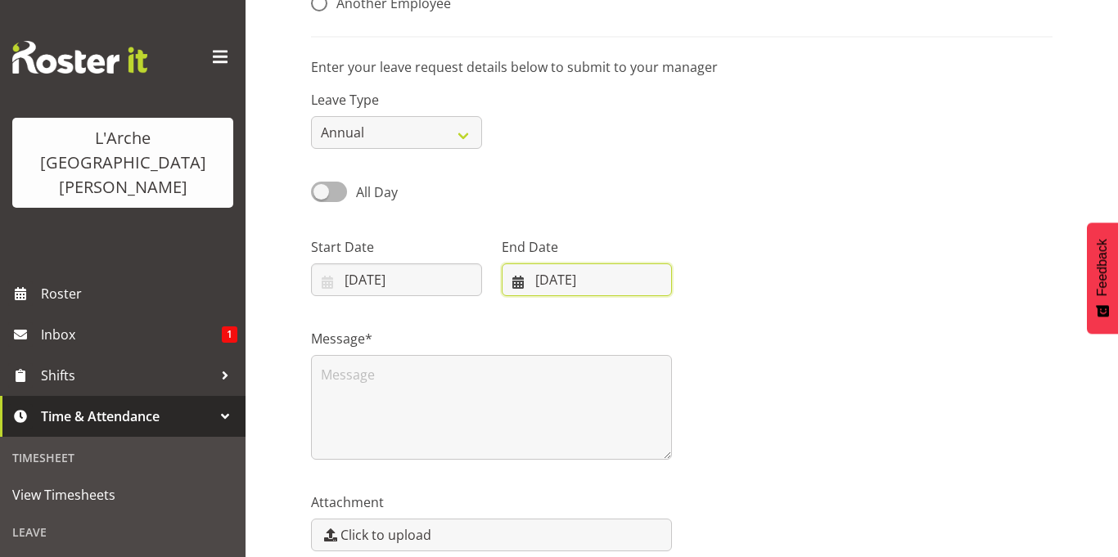
click at [541, 281] on input "17/08/2025" at bounding box center [587, 280] width 171 height 33
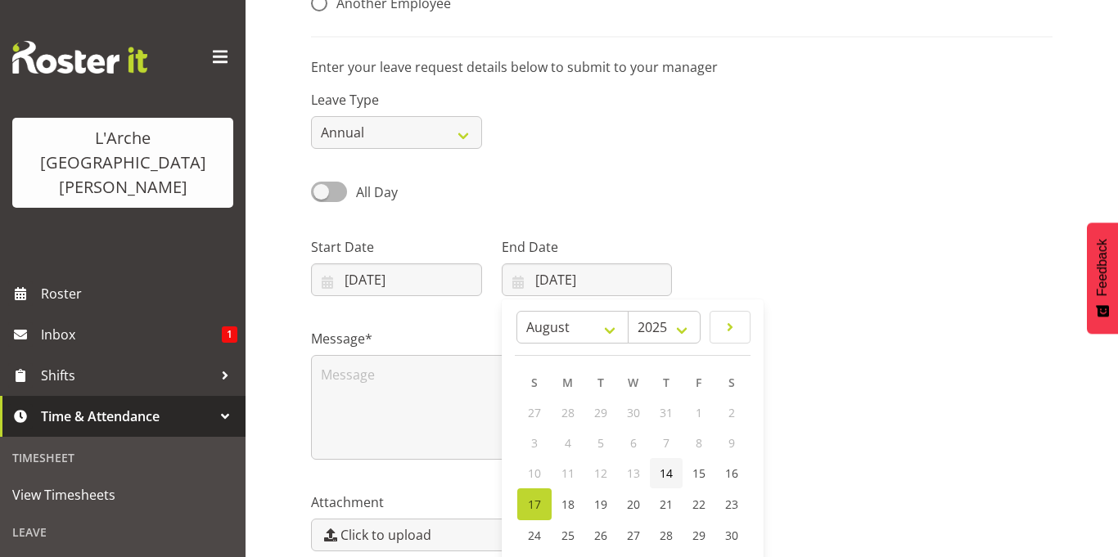
click at [663, 476] on span "14" at bounding box center [666, 474] width 13 height 16
type input "14/08/2025"
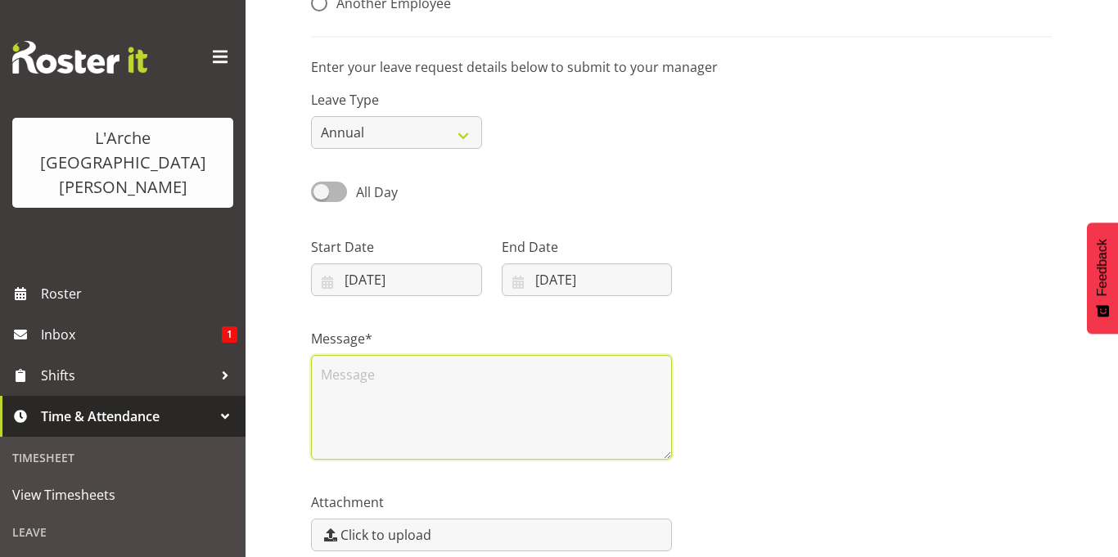
click at [351, 376] on textarea at bounding box center [491, 407] width 361 height 105
click at [623, 371] on textarea "Annual Leave request for 14/08/2025 from 5.00 - 10.00 pm" at bounding box center [491, 407] width 361 height 105
click at [393, 395] on textarea "Annual Leave request for 14/08/2025 from 5.00 - 10.00 pm" at bounding box center [491, 407] width 361 height 105
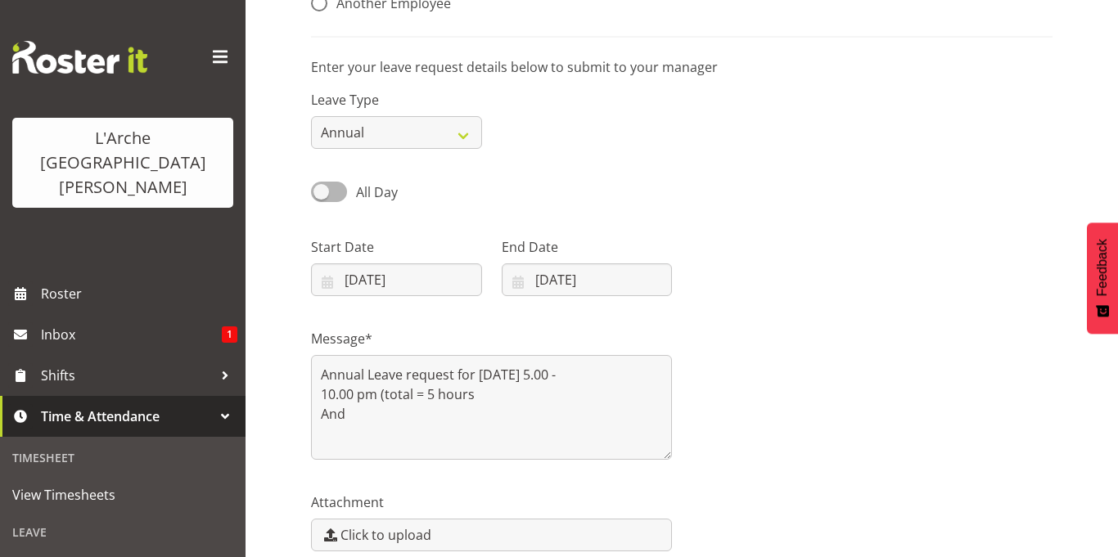
click at [603, 127] on div "Leave Type Annual Sick Leave Without Pay Bereavement Domestic Violence Parental…" at bounding box center [681, 113] width 761 height 92
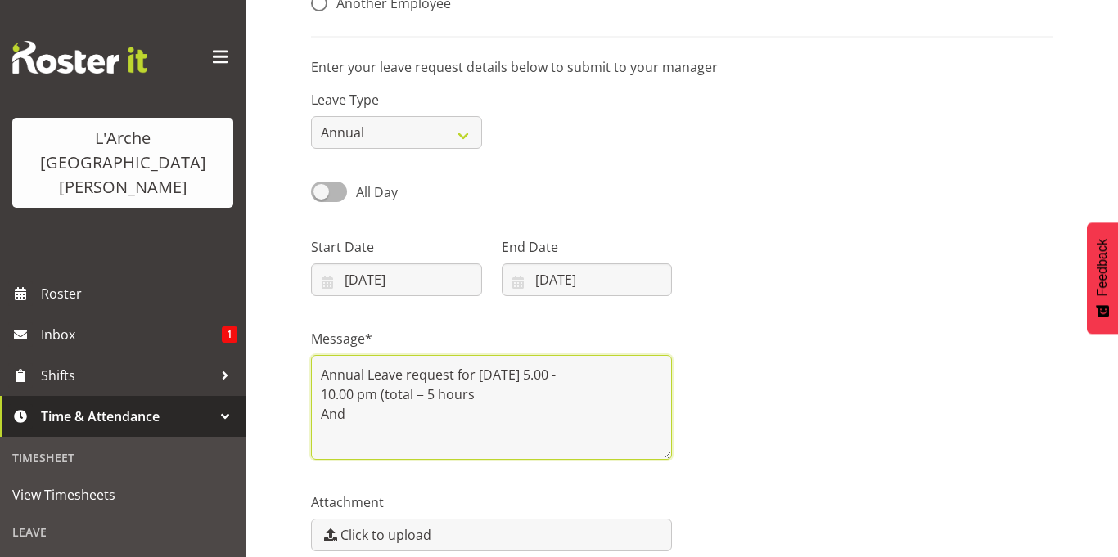
click at [353, 428] on textarea "Annual Leave request for 14/08/2025 from 5.00 - 10.00 pm (total = 5 hours And" at bounding box center [491, 407] width 361 height 105
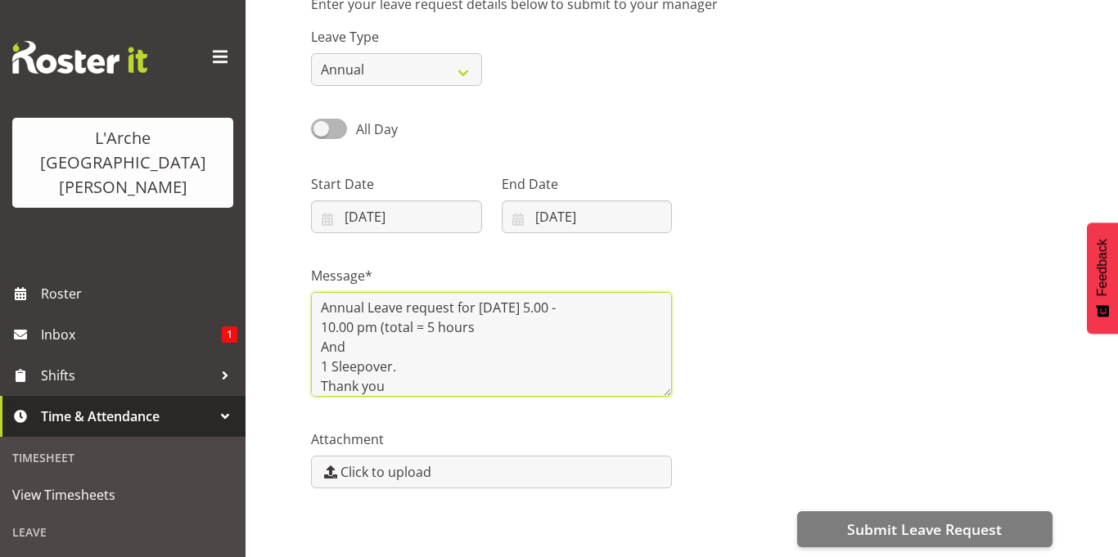
scroll to position [270, 0]
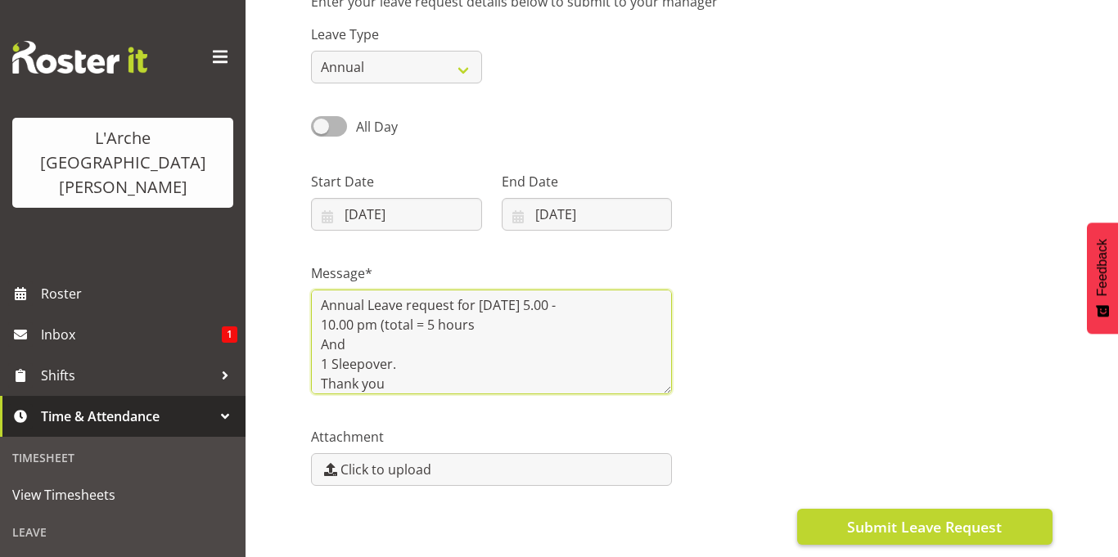
type textarea "Annual Leave request for 14/08/2025 from 5.00 - 10.00 pm (total = 5 hours And 1…"
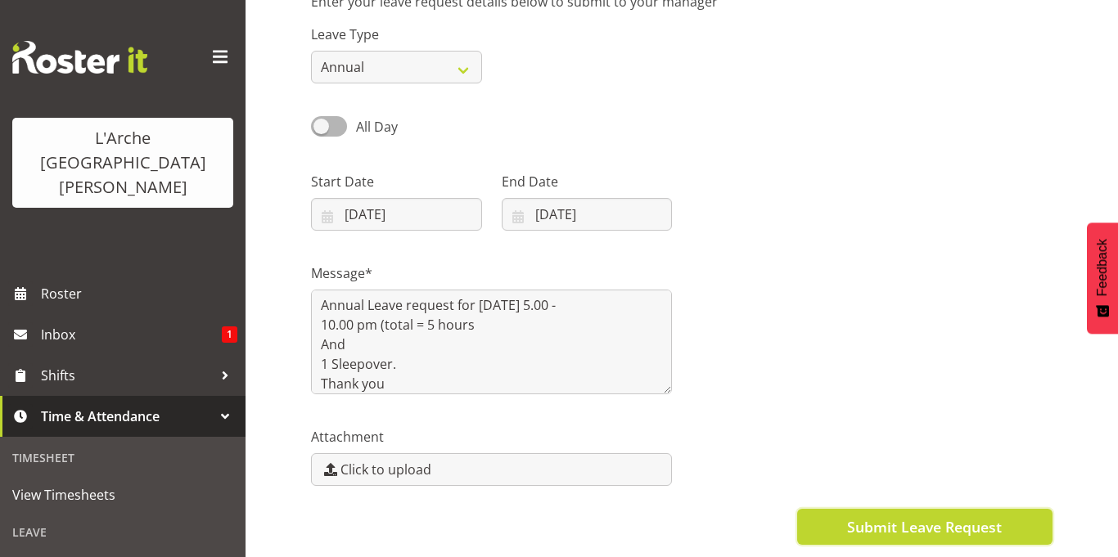
click at [954, 538] on button "Submit Leave Request" at bounding box center [924, 527] width 255 height 36
